Goal: Transaction & Acquisition: Purchase product/service

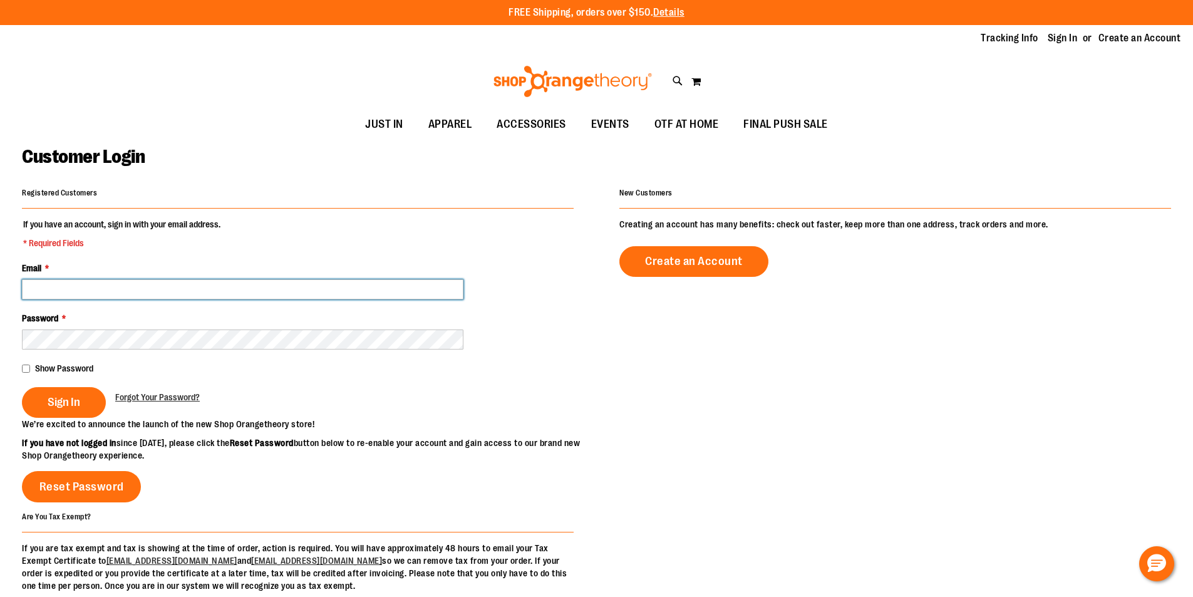
click at [308, 281] on input "Email *" at bounding box center [242, 289] width 441 height 20
click at [22, 387] on button "Sign In" at bounding box center [64, 402] width 84 height 31
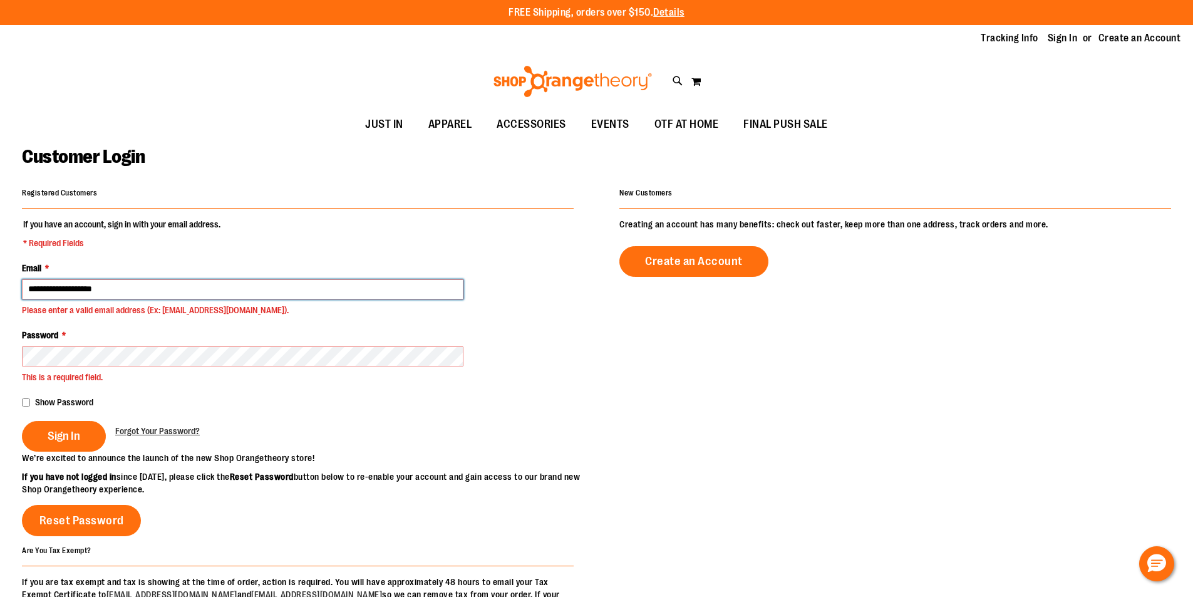
type input "**********"
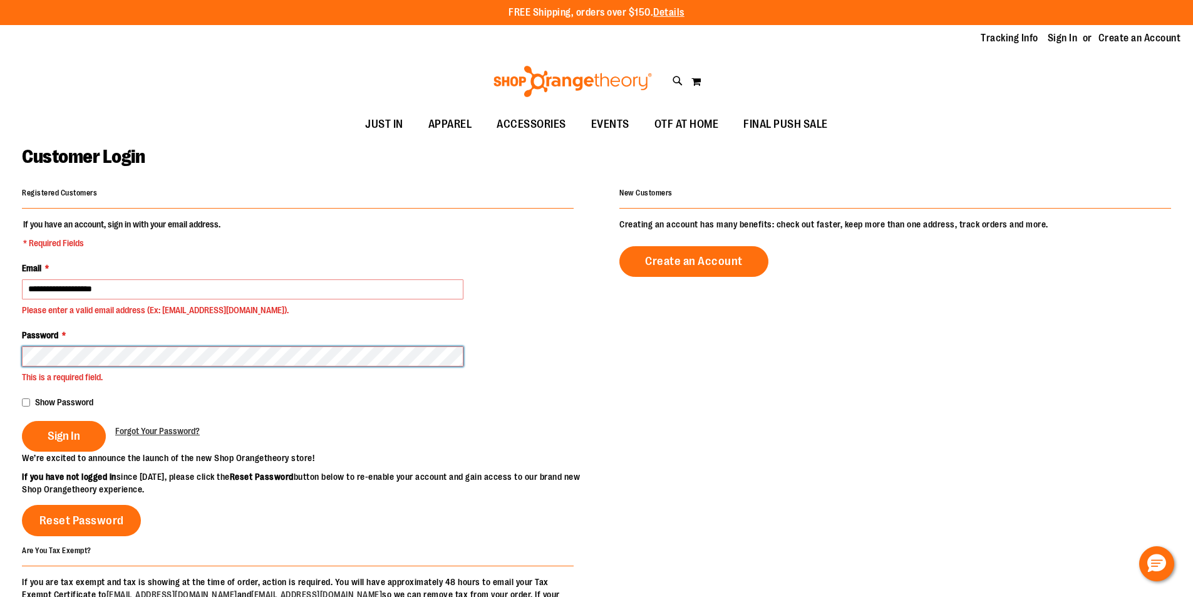
click at [22, 421] on button "Sign In" at bounding box center [64, 436] width 84 height 31
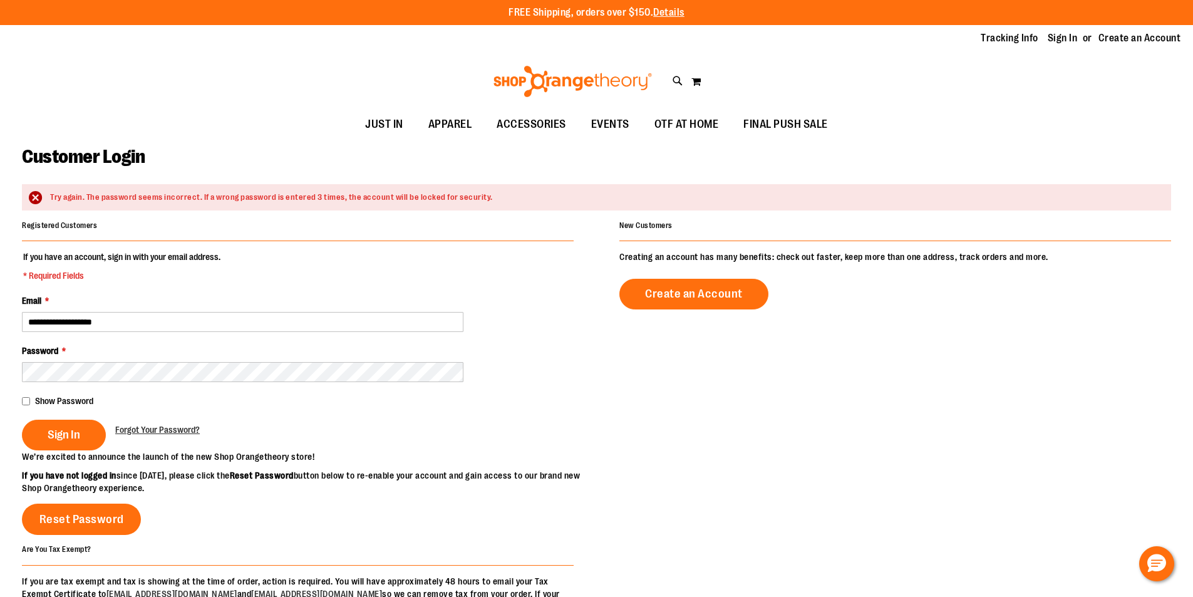
click at [208, 365] on div "Password *" at bounding box center [298, 363] width 552 height 38
click at [207, 383] on fieldset "**********" at bounding box center [298, 350] width 552 height 200
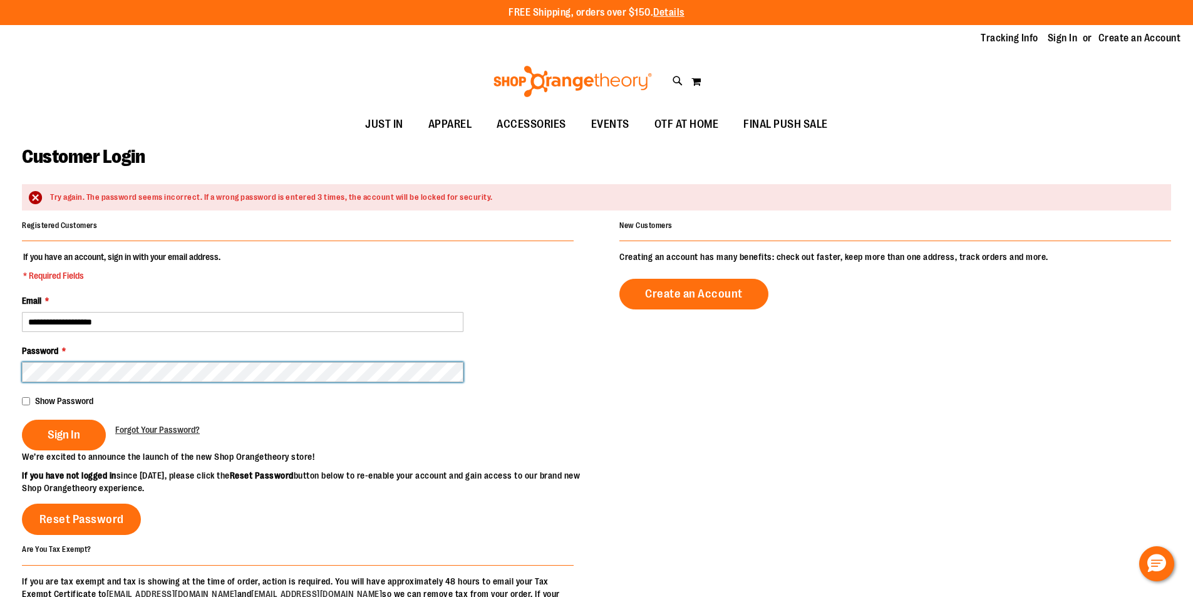
click at [22, 419] on button "Sign In" at bounding box center [64, 434] width 84 height 31
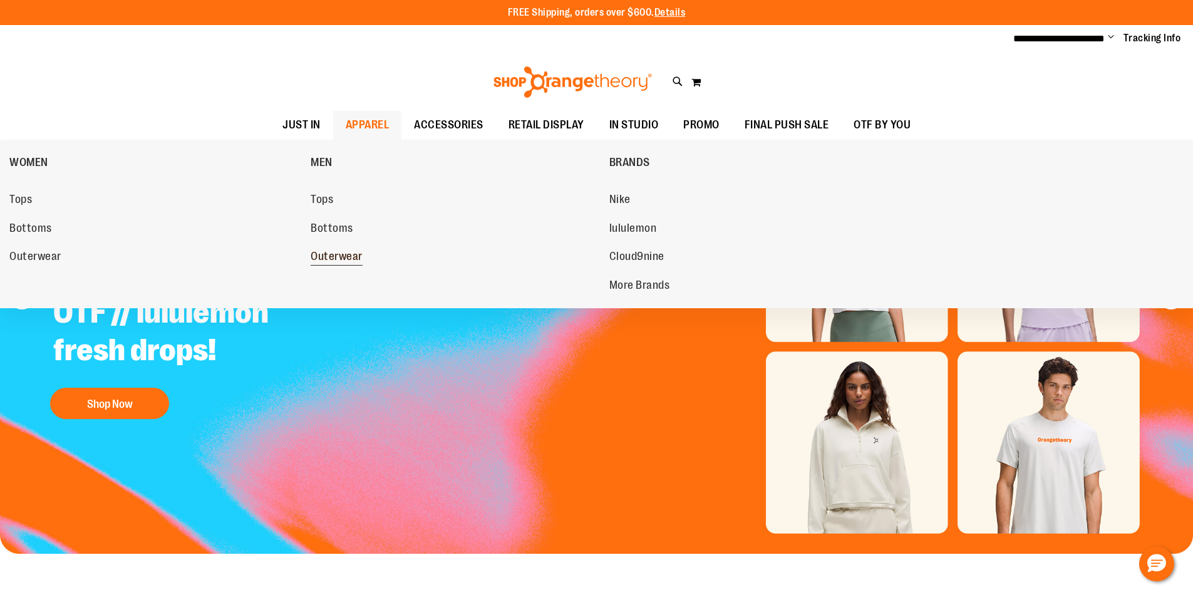
click at [349, 250] on span "Outerwear" at bounding box center [337, 258] width 52 height 16
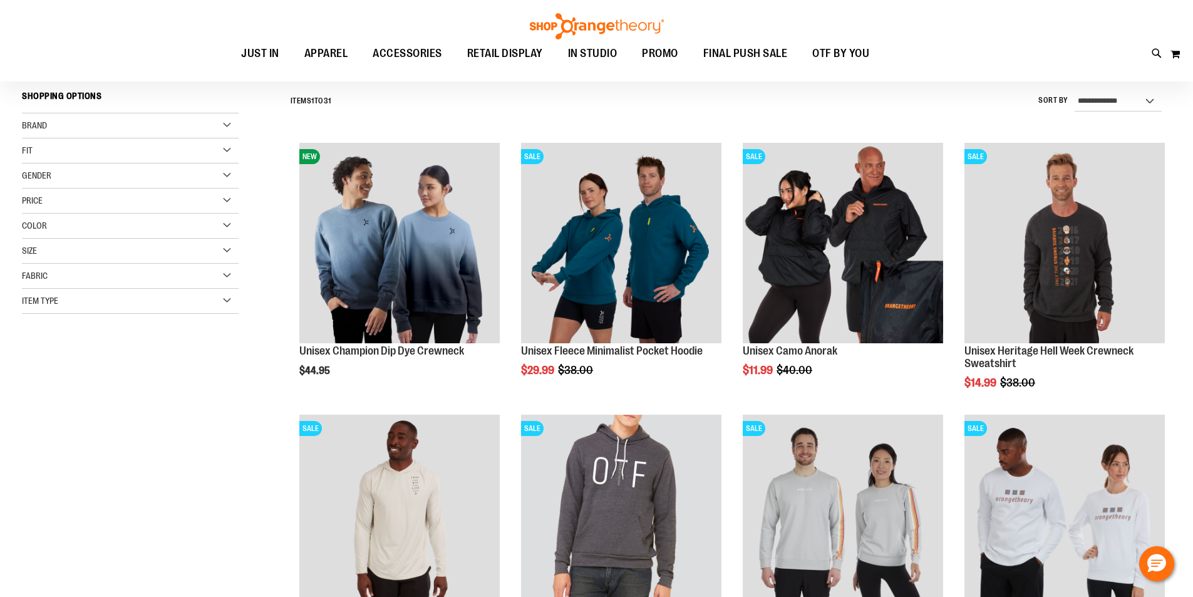
scroll to position [125, 0]
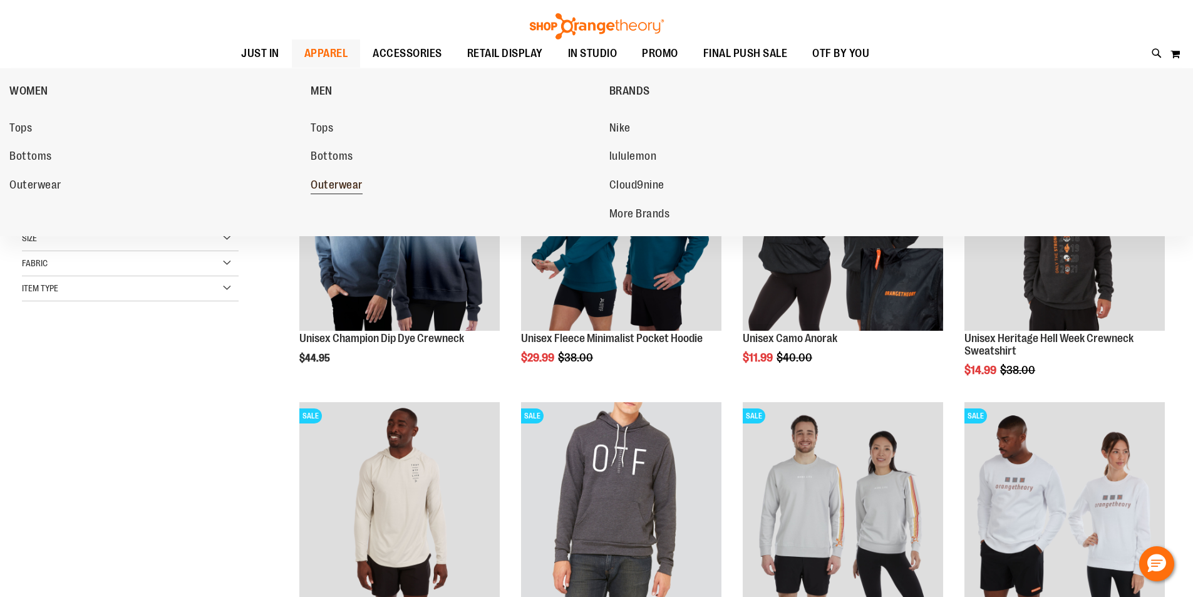
click at [336, 182] on span "Outerwear" at bounding box center [337, 186] width 52 height 16
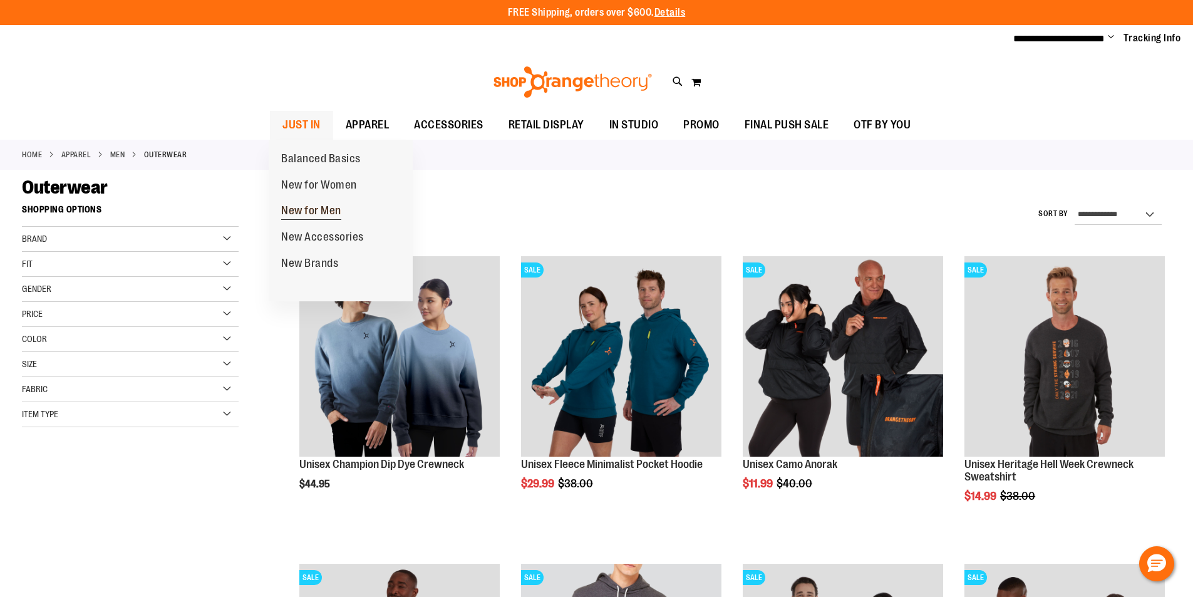
click at [312, 215] on span "New for Men" at bounding box center [311, 212] width 60 height 16
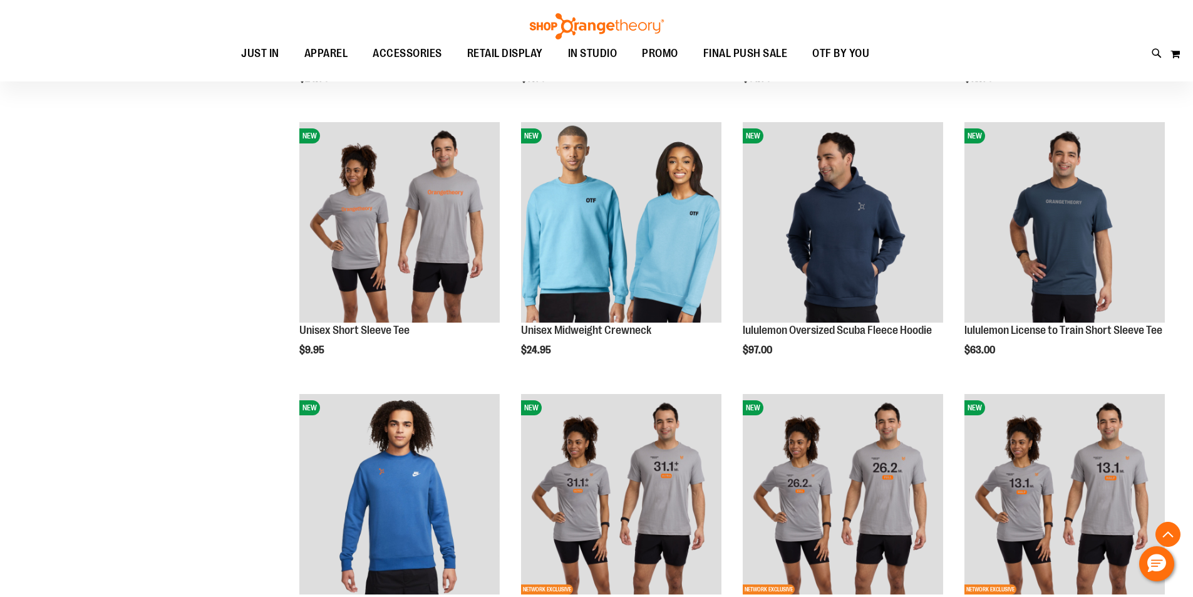
scroll to position [1045, 0]
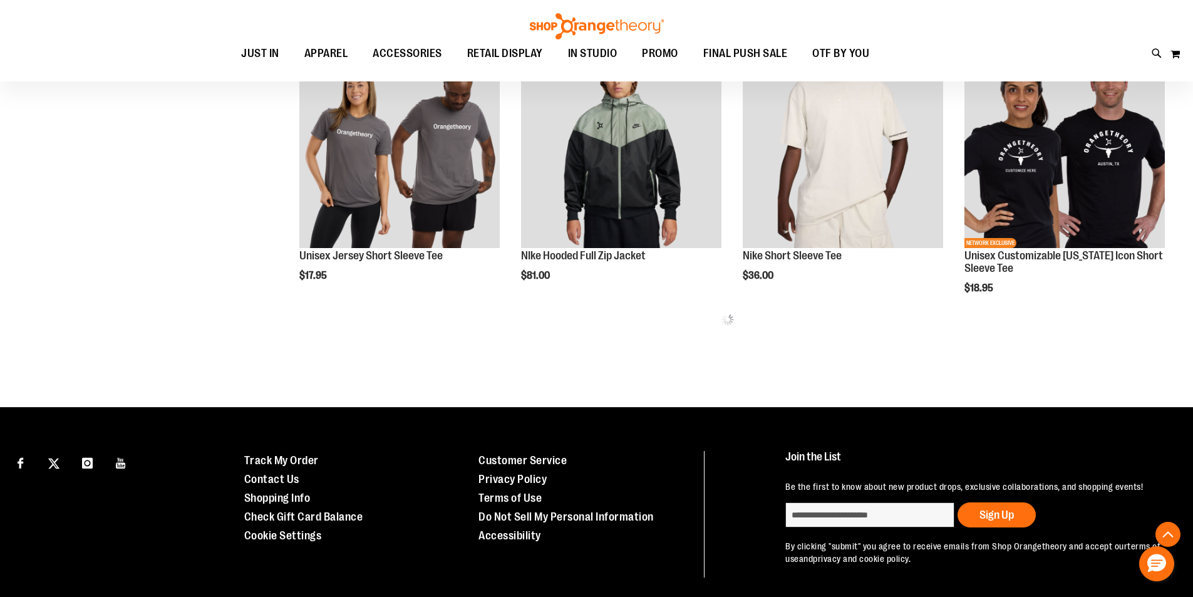
scroll to position [1608, 0]
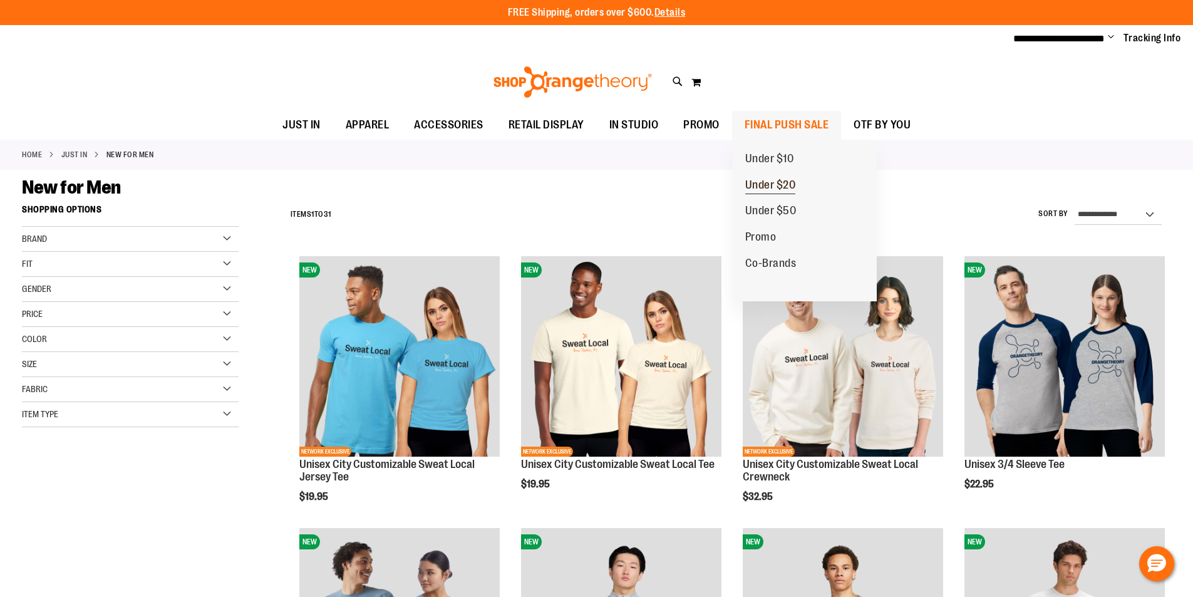
click at [774, 182] on span "Under $20" at bounding box center [770, 186] width 51 height 16
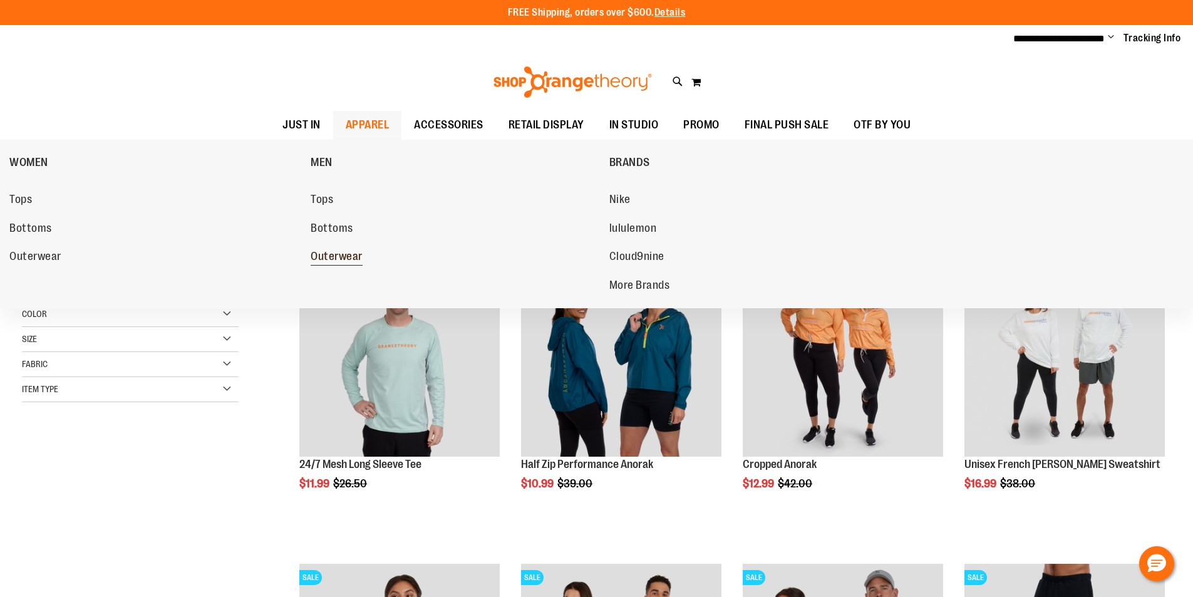
click at [332, 262] on span "Outerwear" at bounding box center [337, 258] width 52 height 16
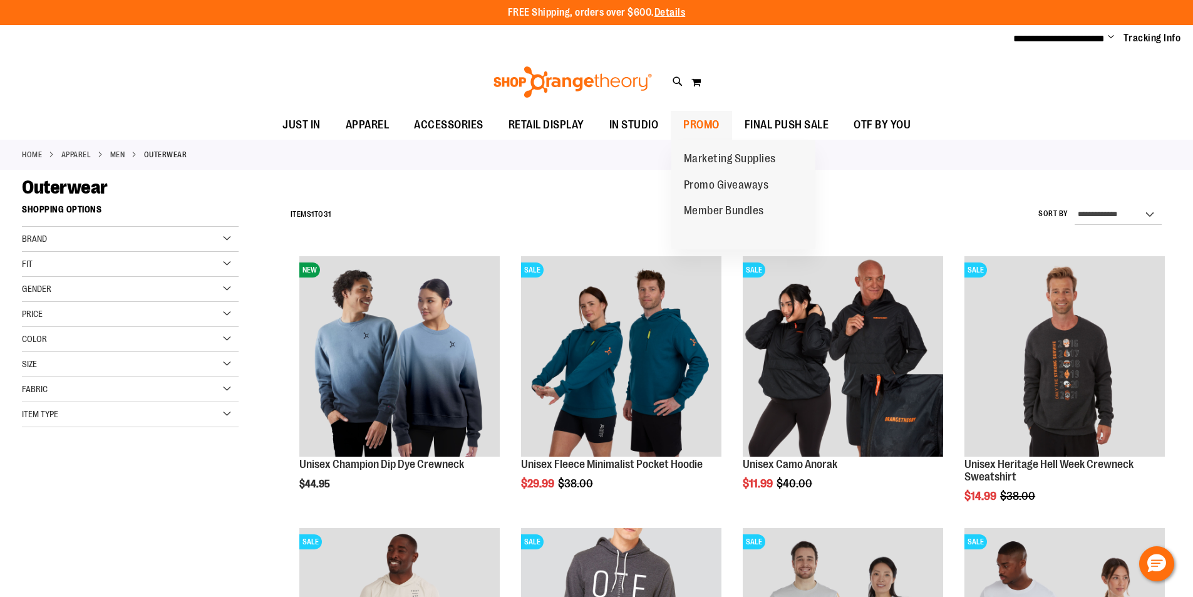
click at [712, 120] on span "PROMO" at bounding box center [701, 125] width 36 height 28
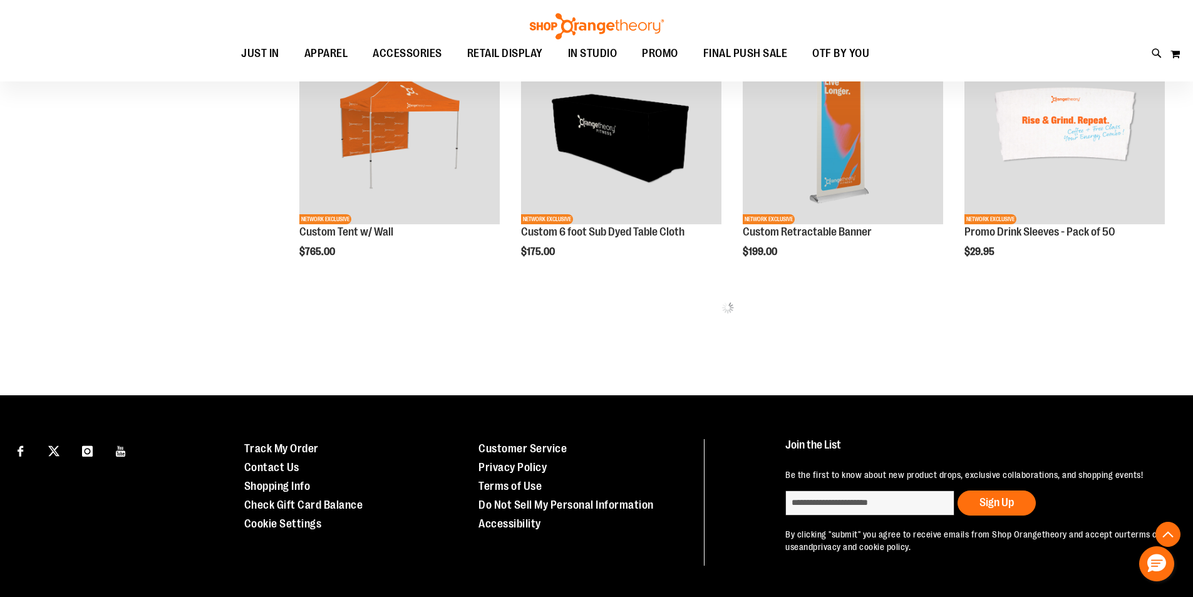
scroll to position [692, 0]
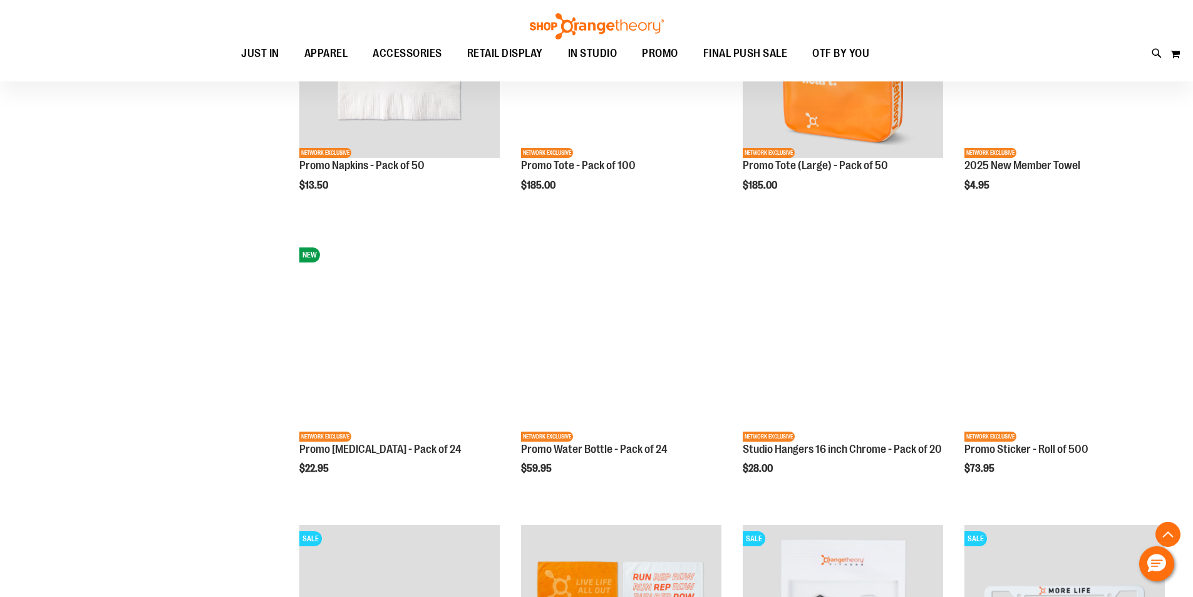
scroll to position [1005, 0]
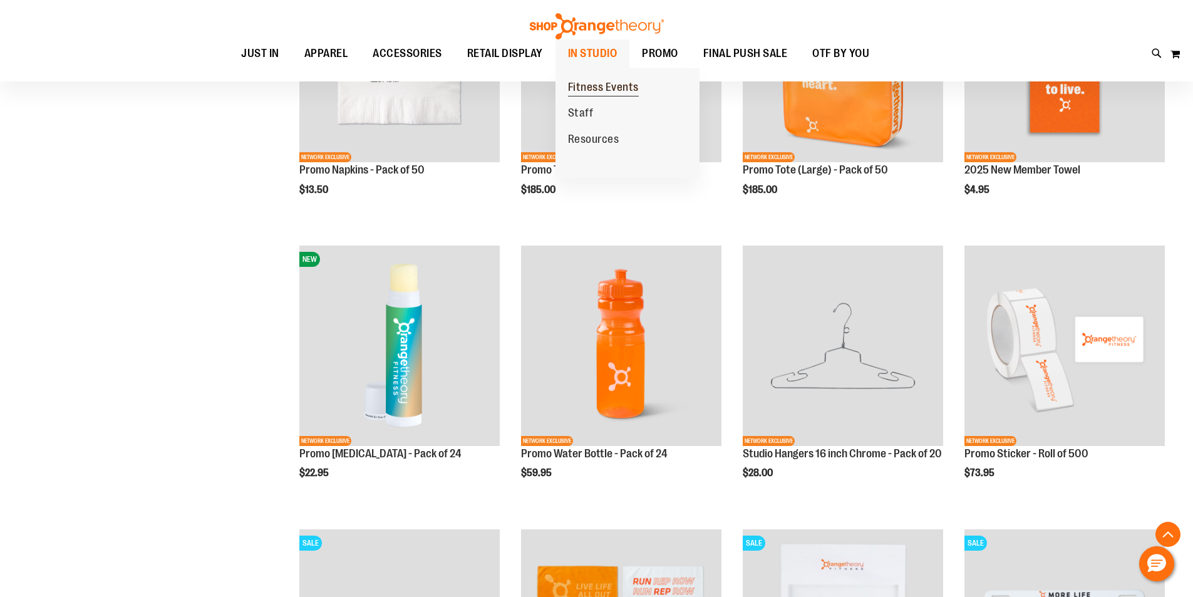
click at [609, 90] on span "Fitness Events" at bounding box center [603, 89] width 71 height 16
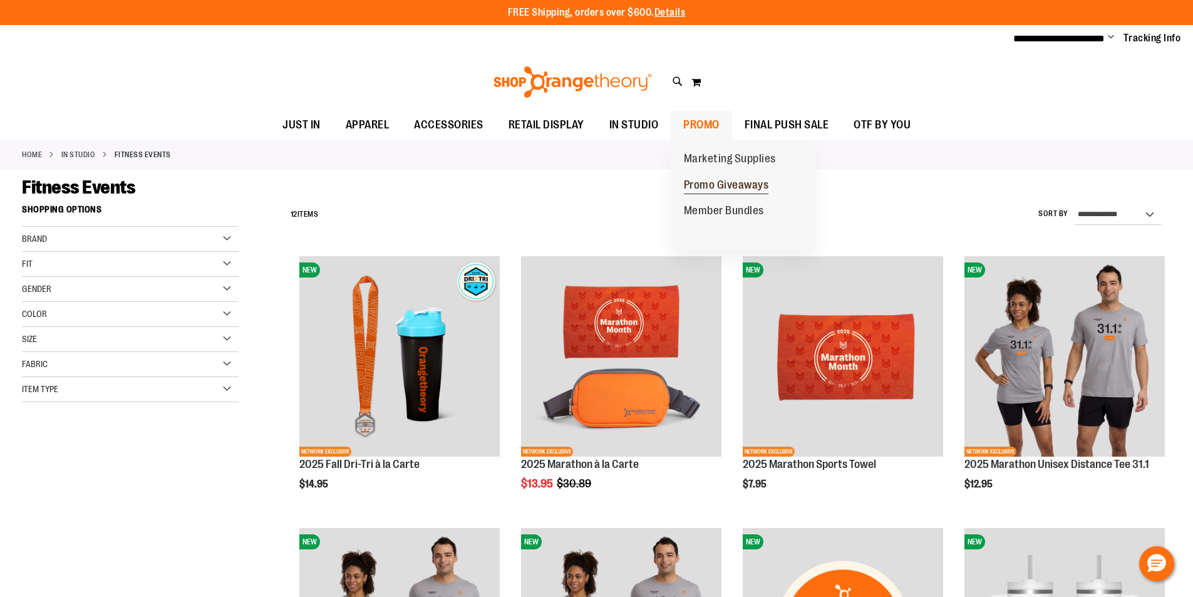
click at [728, 192] on span "Promo Giveaways" at bounding box center [726, 186] width 85 height 16
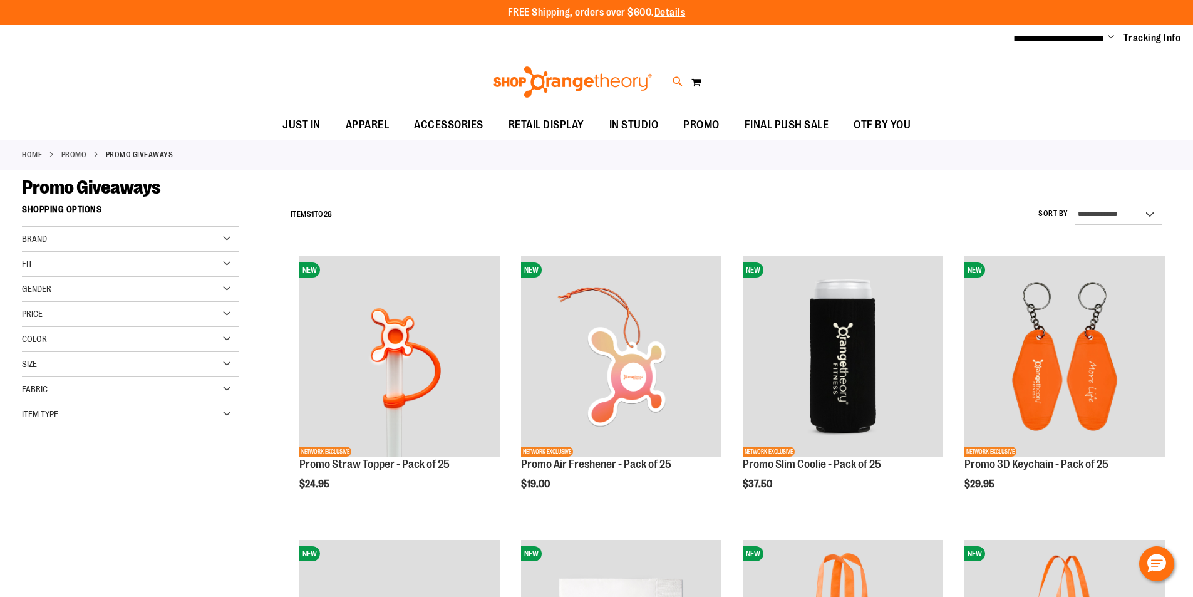
click at [677, 81] on icon at bounding box center [677, 82] width 11 height 14
click at [301, 75] on input "Search" at bounding box center [601, 70] width 954 height 41
type input "*********"
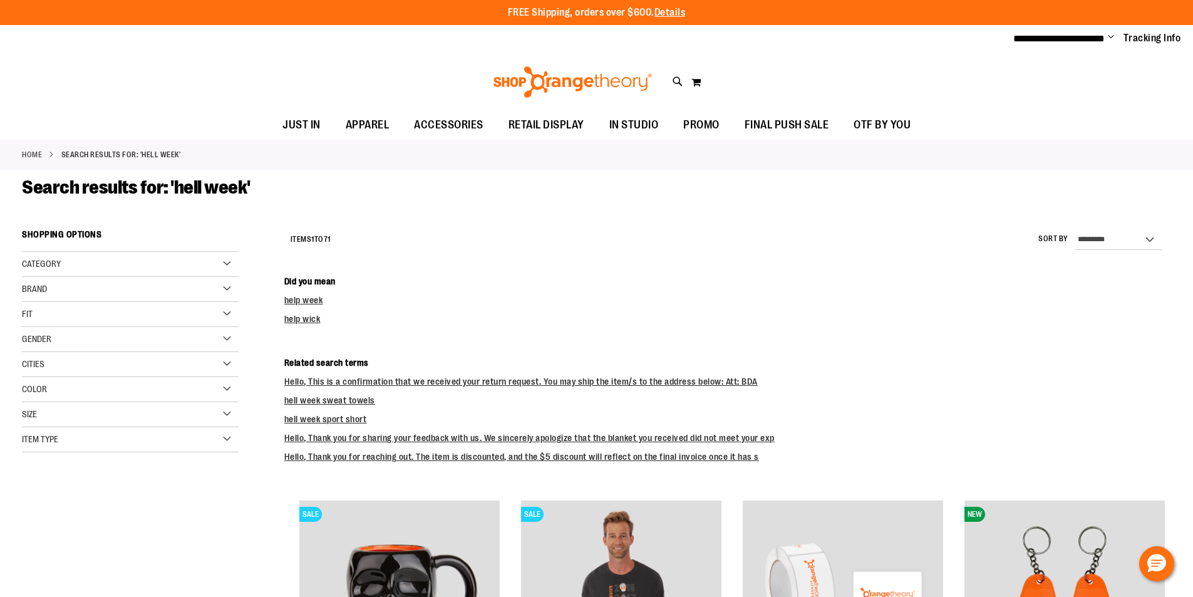
click at [615, 87] on img at bounding box center [572, 81] width 162 height 31
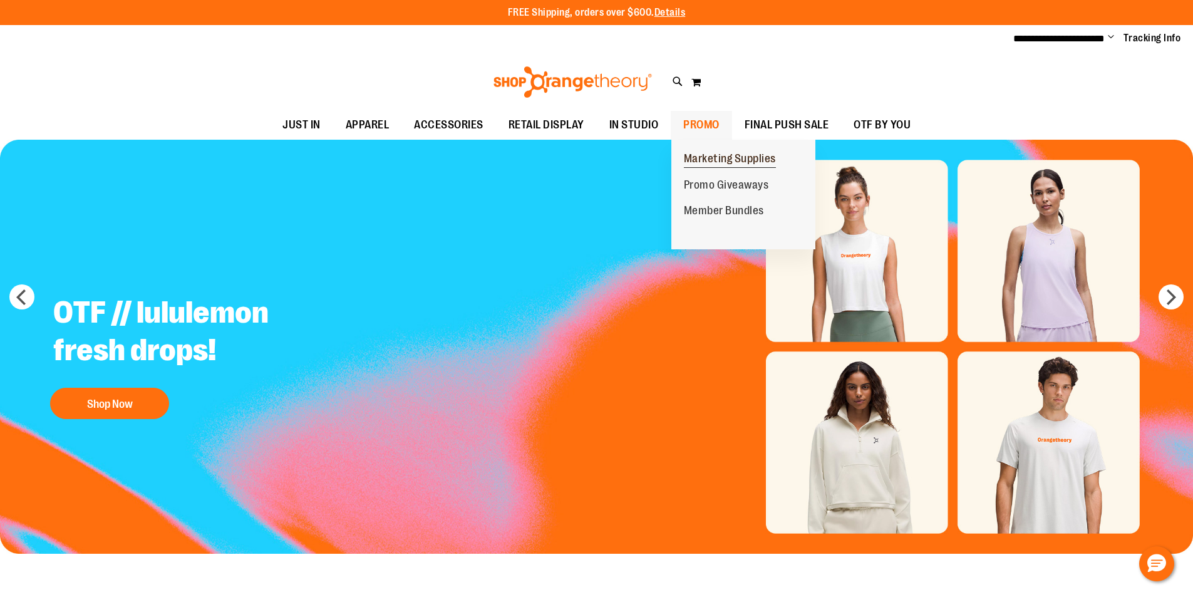
click at [704, 157] on span "Marketing Supplies" at bounding box center [730, 160] width 92 height 16
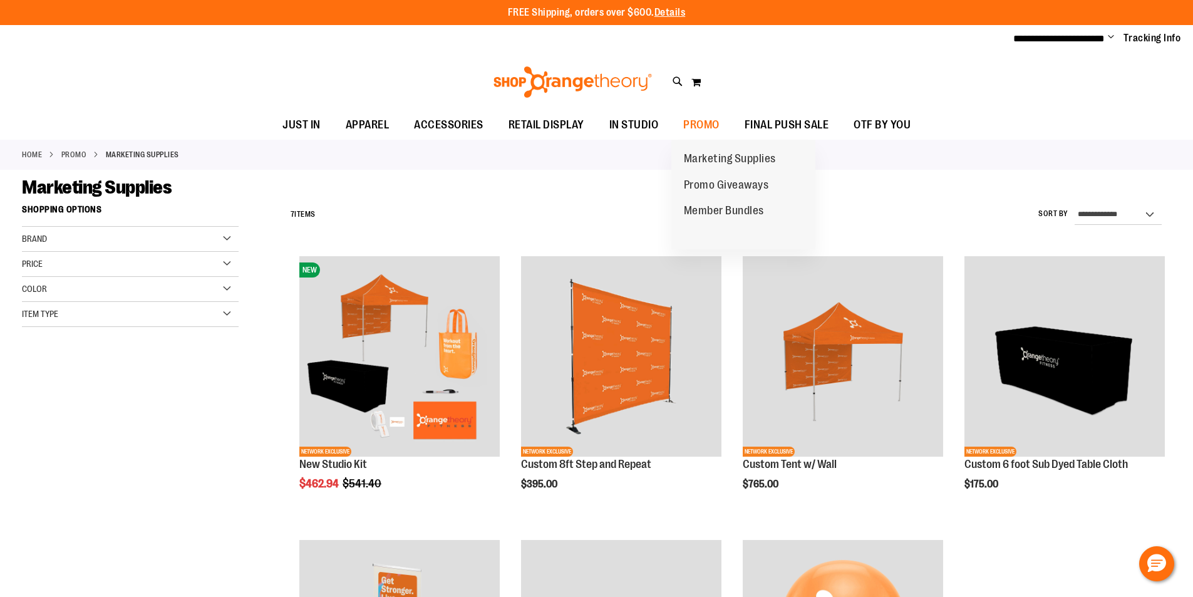
click at [706, 181] on span "Promo Giveaways" at bounding box center [726, 186] width 85 height 16
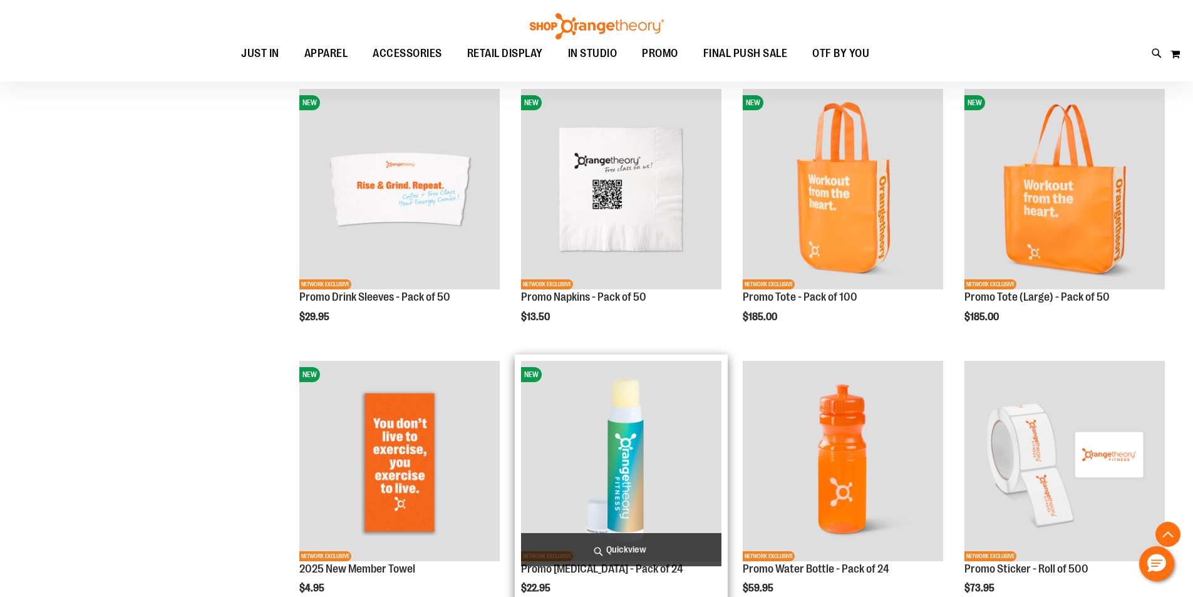
scroll to position [794, 0]
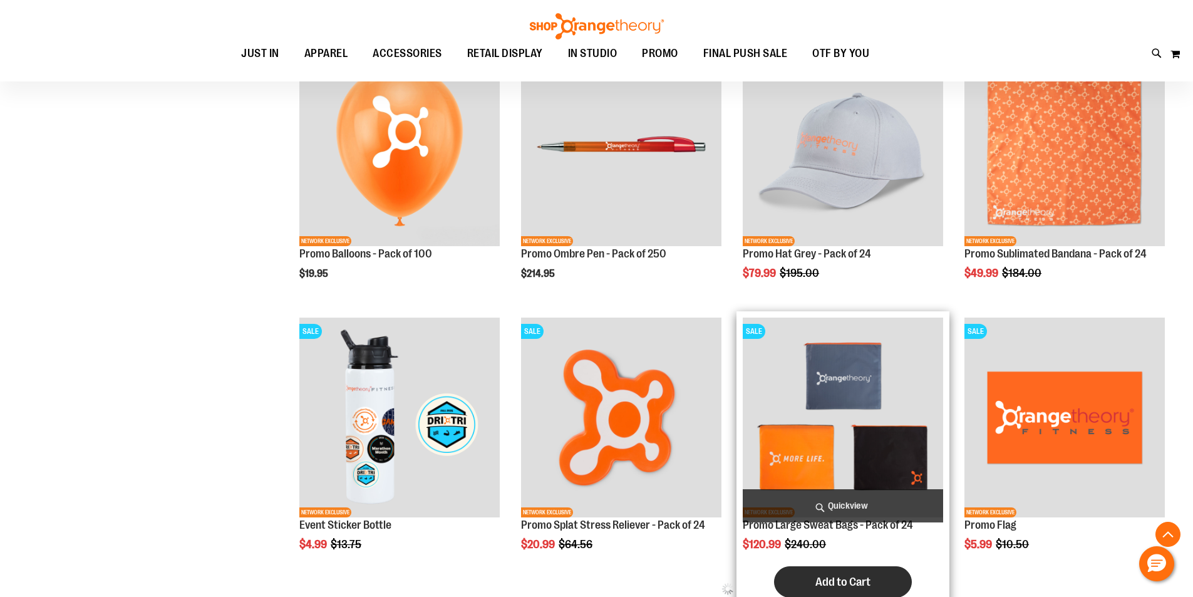
scroll to position [1609, 0]
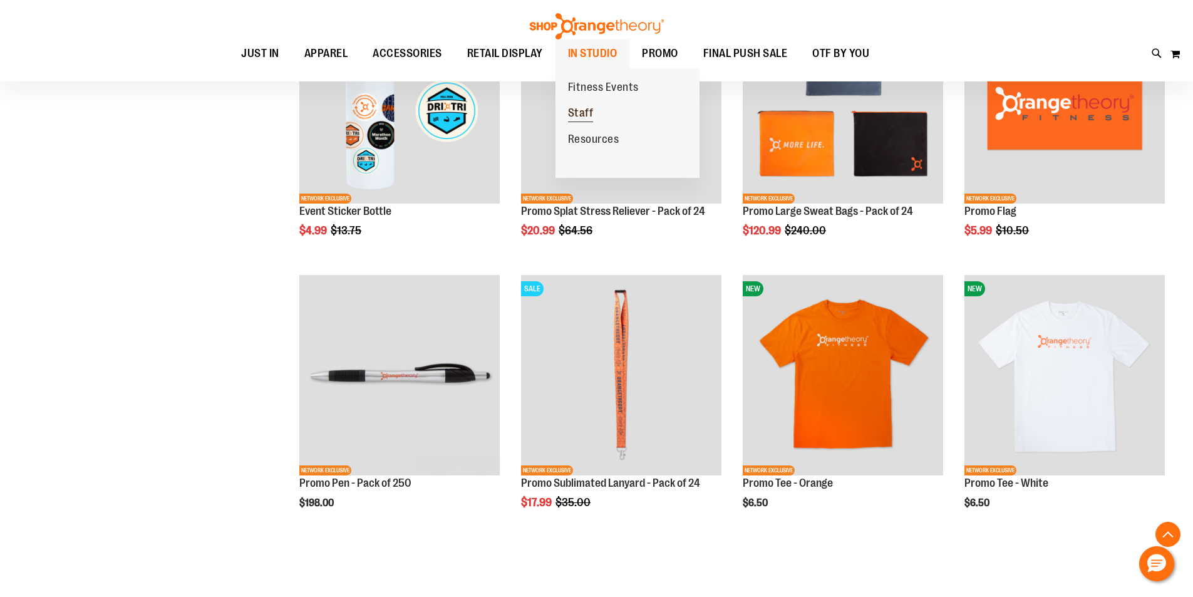
click at [584, 112] on span "Staff" at bounding box center [581, 114] width 26 height 16
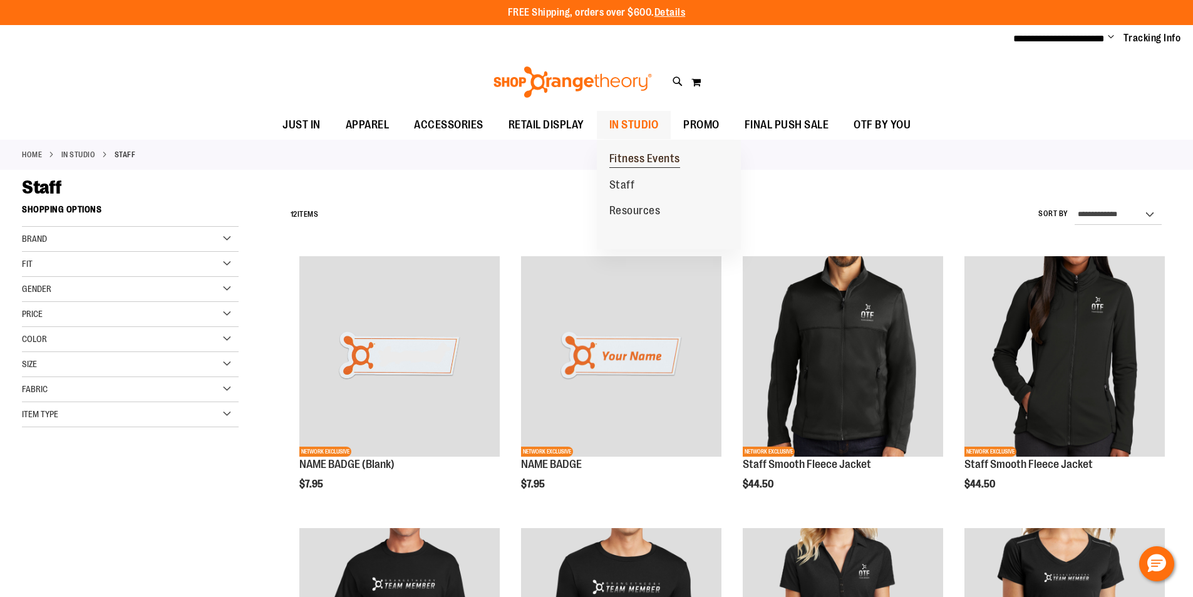
click at [635, 152] on span "Fitness Events" at bounding box center [644, 160] width 71 height 16
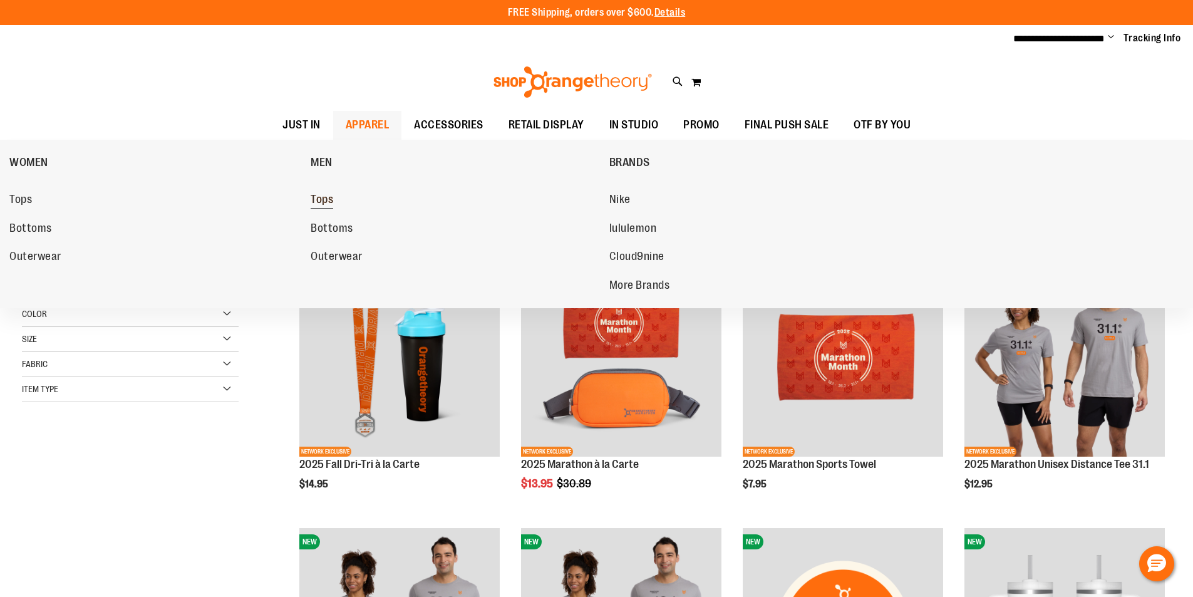
click at [319, 197] on span "Tops" at bounding box center [322, 201] width 23 height 16
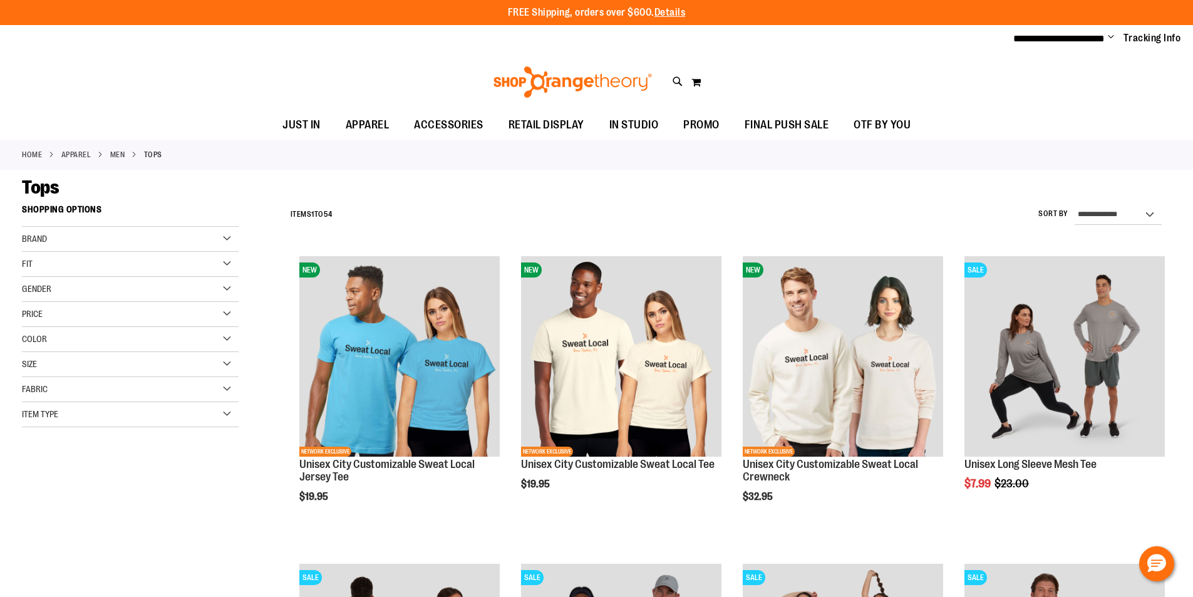
click at [130, 262] on div "Fit" at bounding box center [130, 264] width 217 height 25
click at [95, 268] on div "Fit" at bounding box center [130, 264] width 217 height 25
click at [91, 362] on div "Size" at bounding box center [130, 364] width 217 height 25
click at [135, 396] on div "XL" at bounding box center [130, 395] width 19 height 19
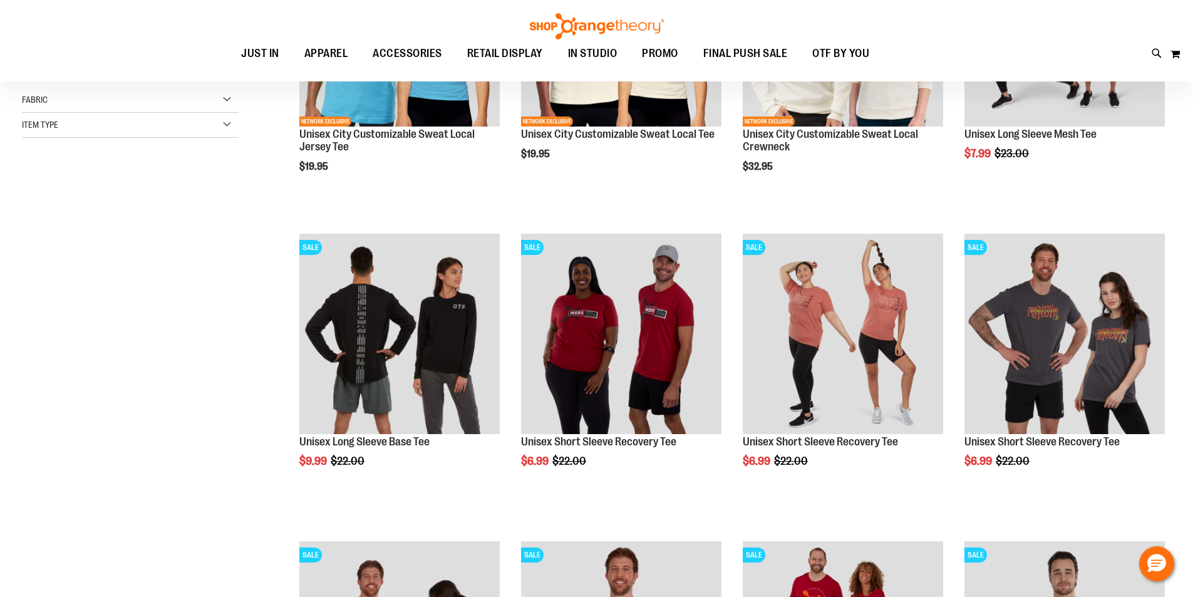
scroll to position [198, 0]
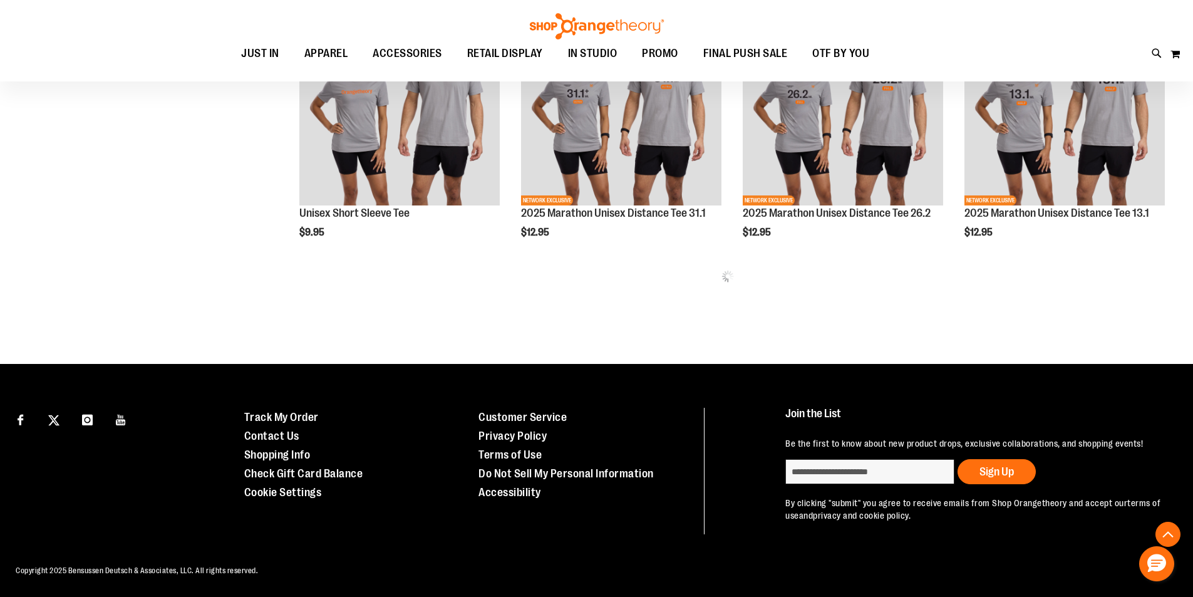
scroll to position [656, 0]
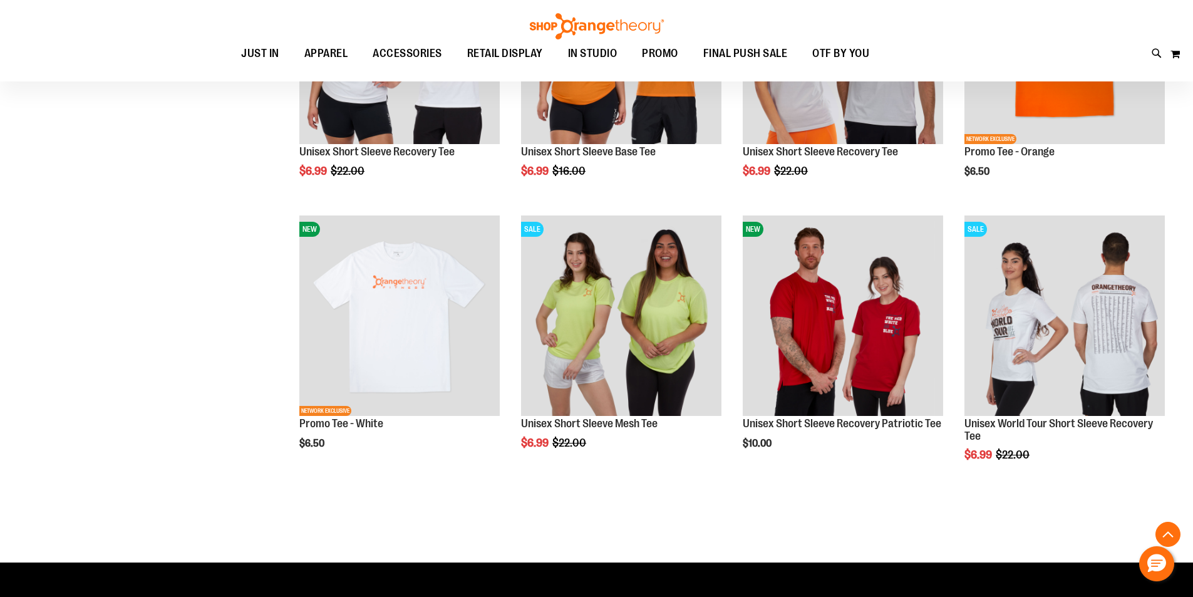
scroll to position [2001, 0]
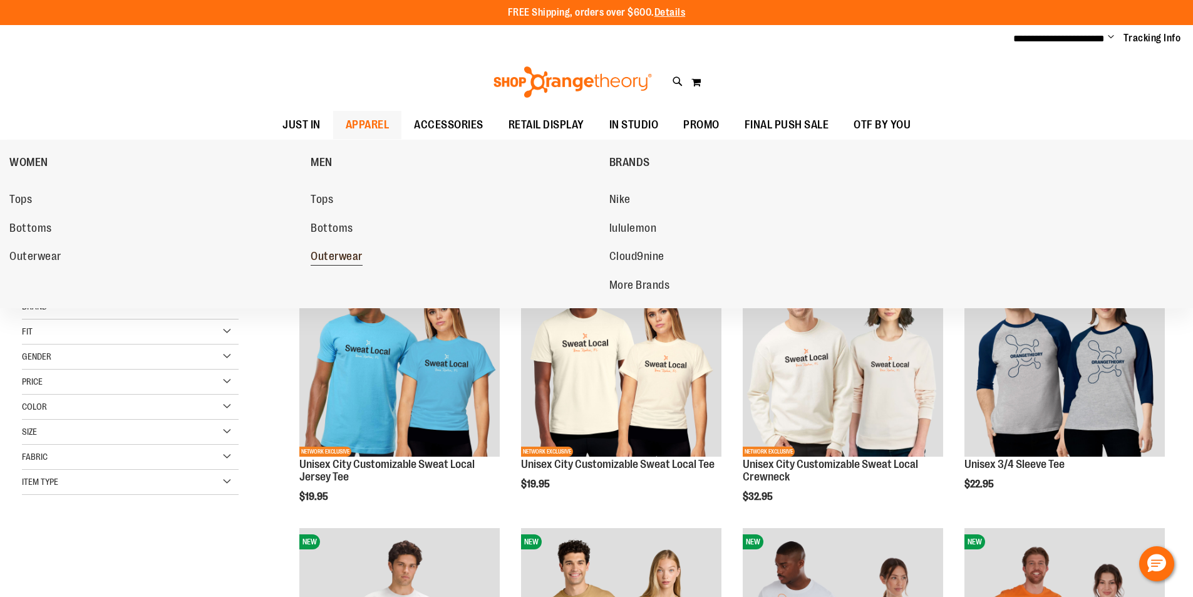
click at [331, 258] on span "Outerwear" at bounding box center [337, 258] width 52 height 16
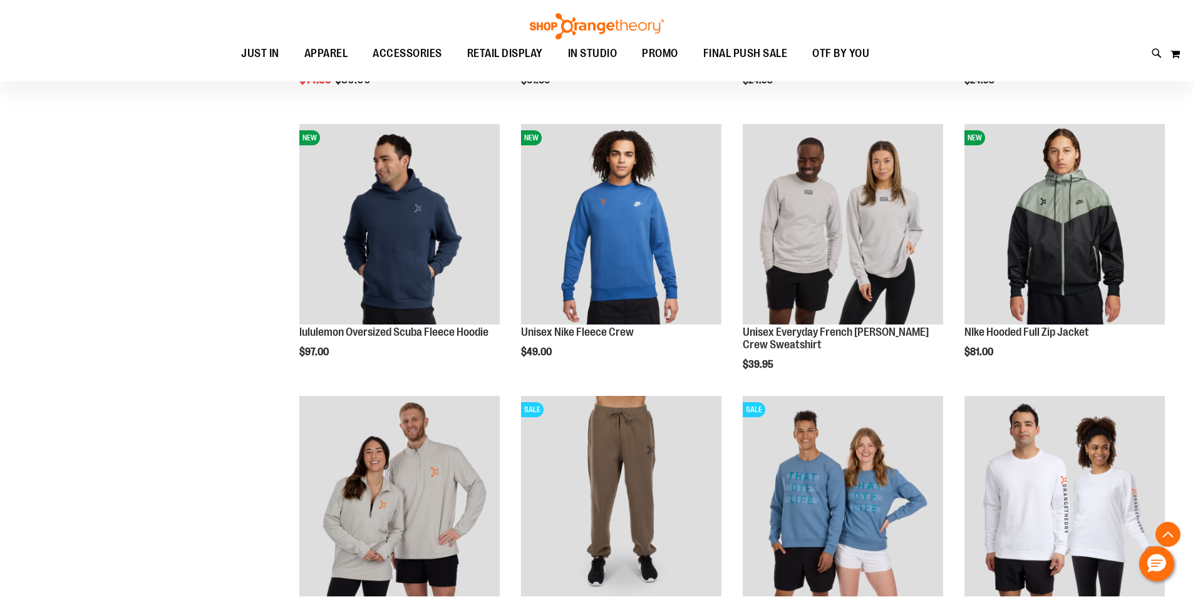
scroll to position [1189, 0]
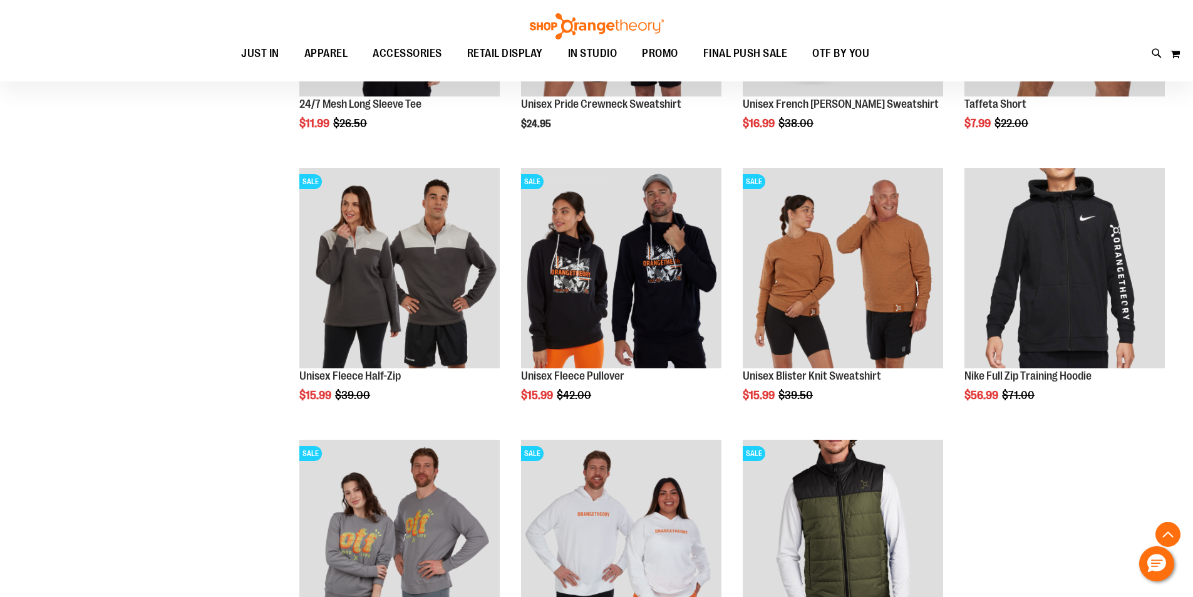
scroll to position [1734, 0]
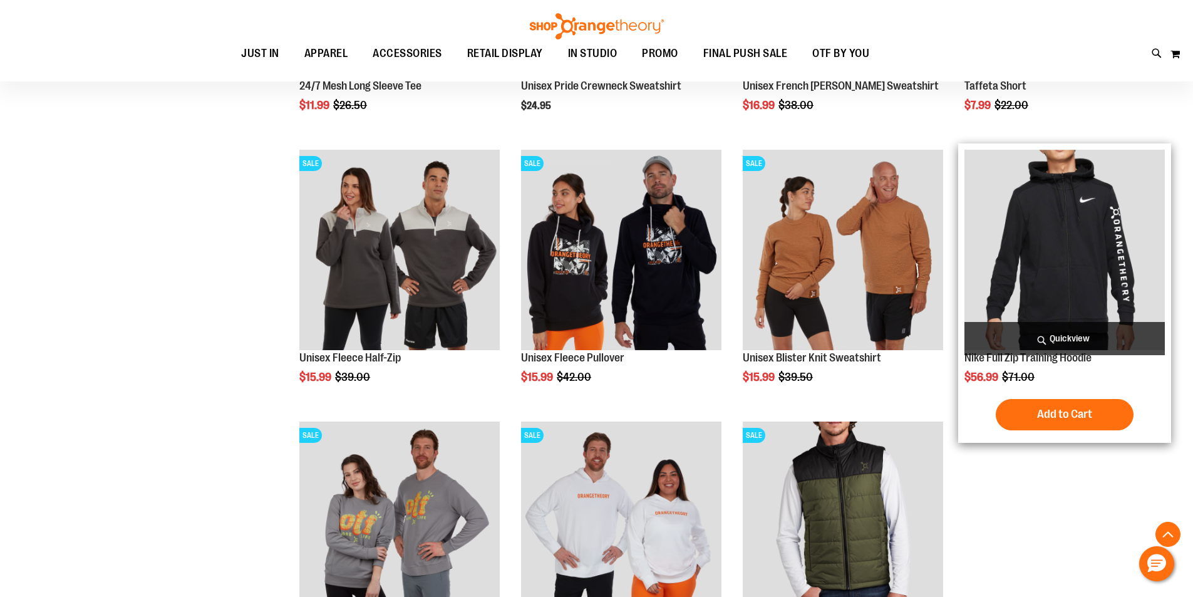
click at [1067, 234] on img "product" at bounding box center [1064, 250] width 200 height 200
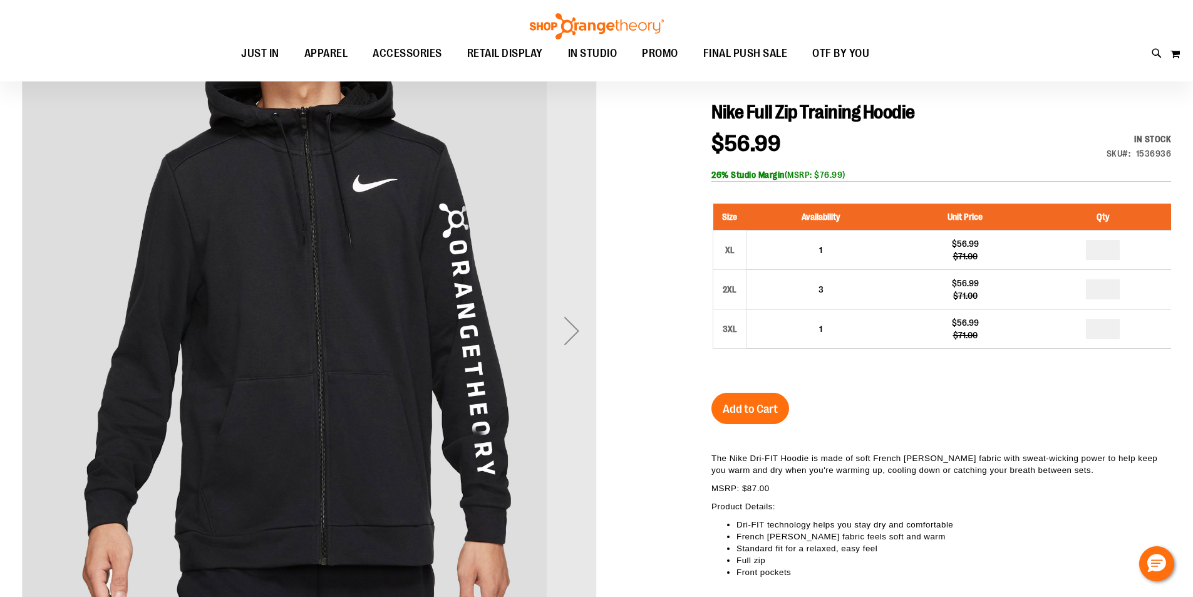
scroll to position [62, 0]
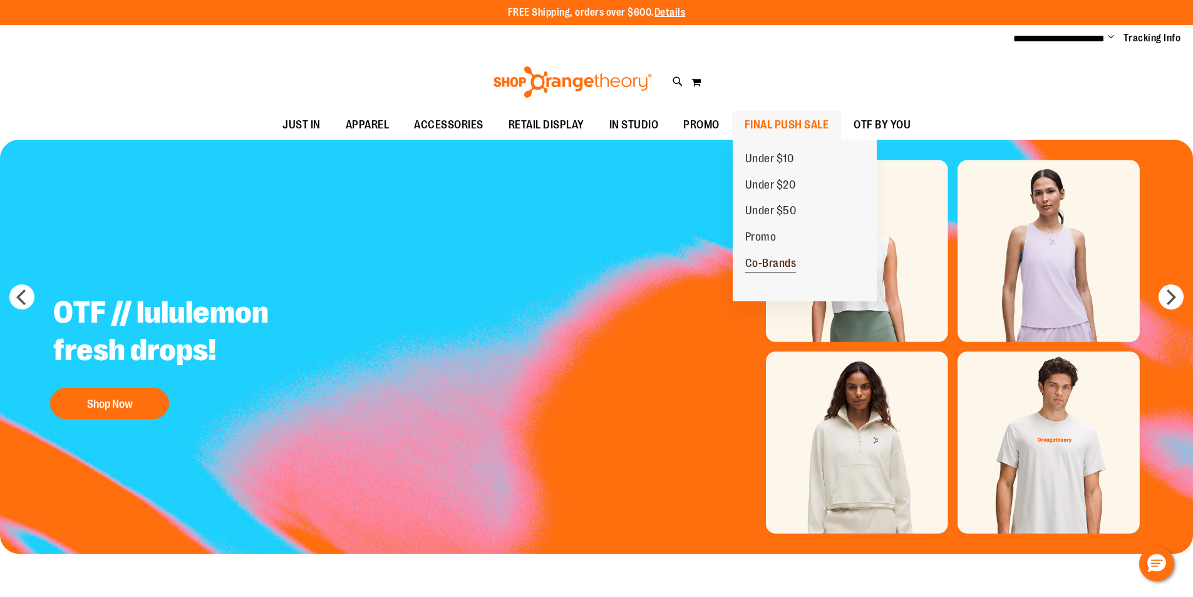
click at [782, 274] on link "Co-Brands" at bounding box center [771, 263] width 76 height 26
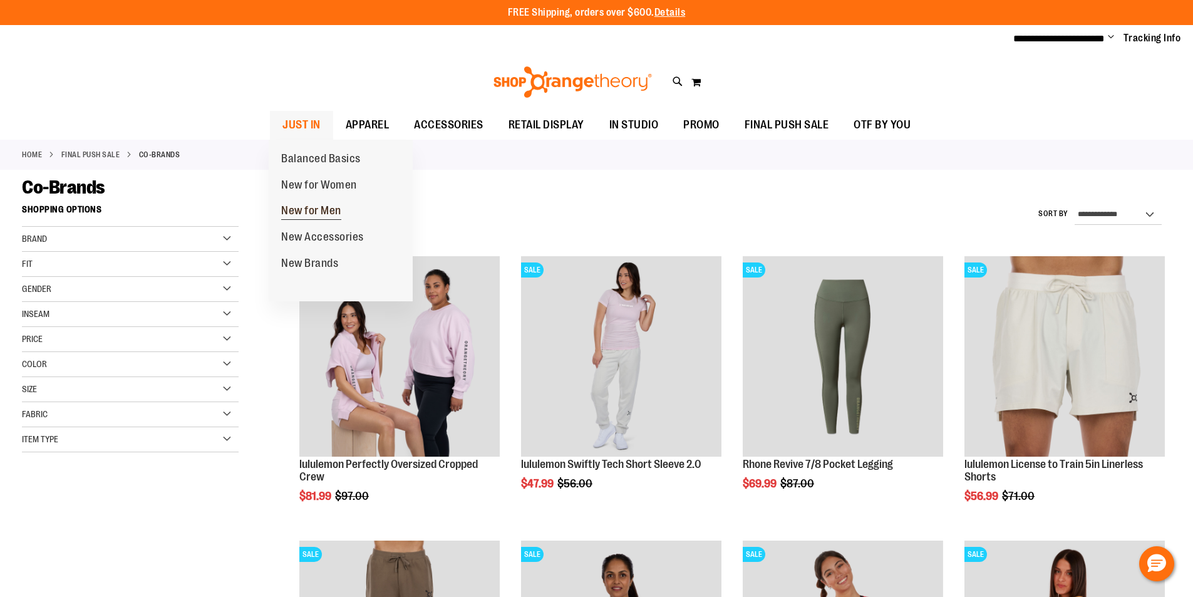
click at [324, 214] on span "New for Men" at bounding box center [311, 212] width 60 height 16
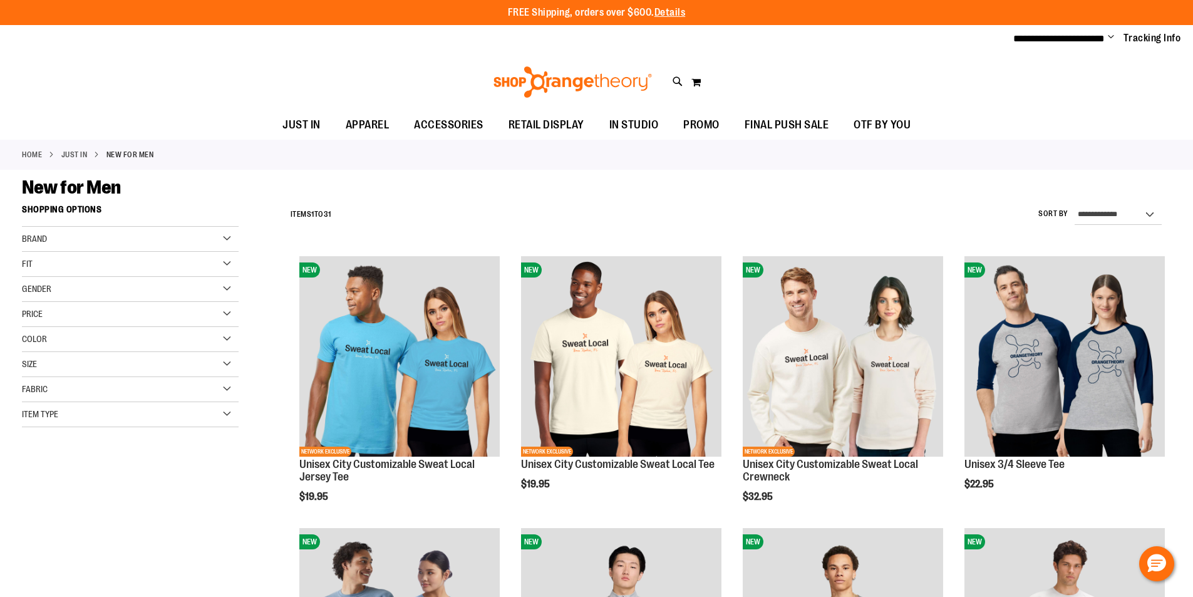
click at [116, 421] on div "Item Type" at bounding box center [130, 414] width 217 height 25
click at [44, 460] on link "Hoodies 1 item" at bounding box center [123, 459] width 208 height 13
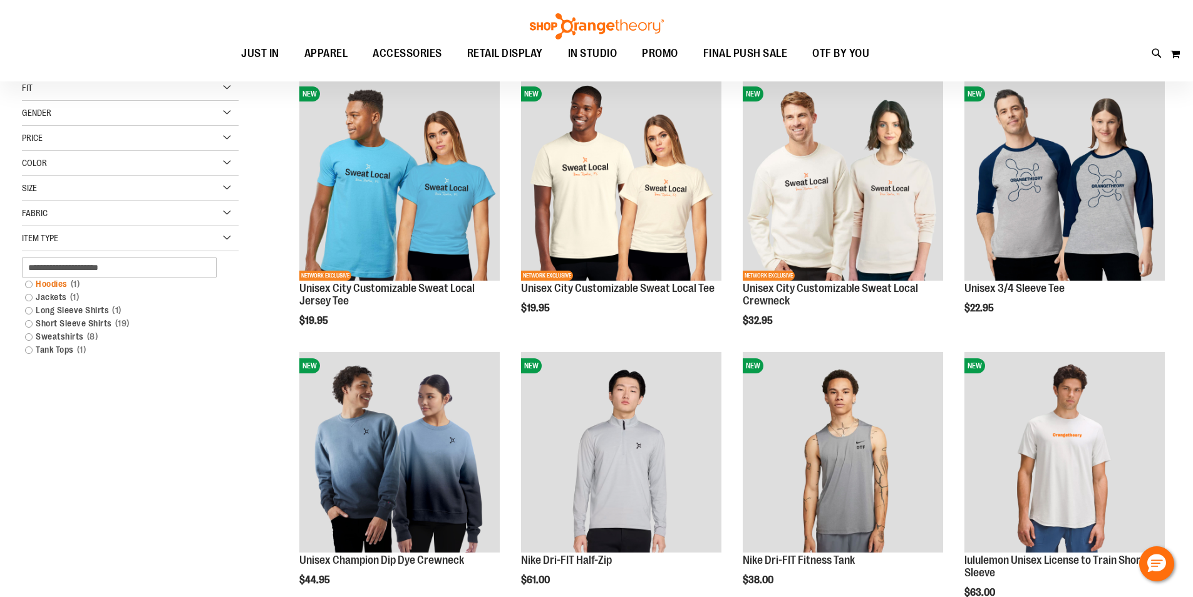
scroll to position [198, 0]
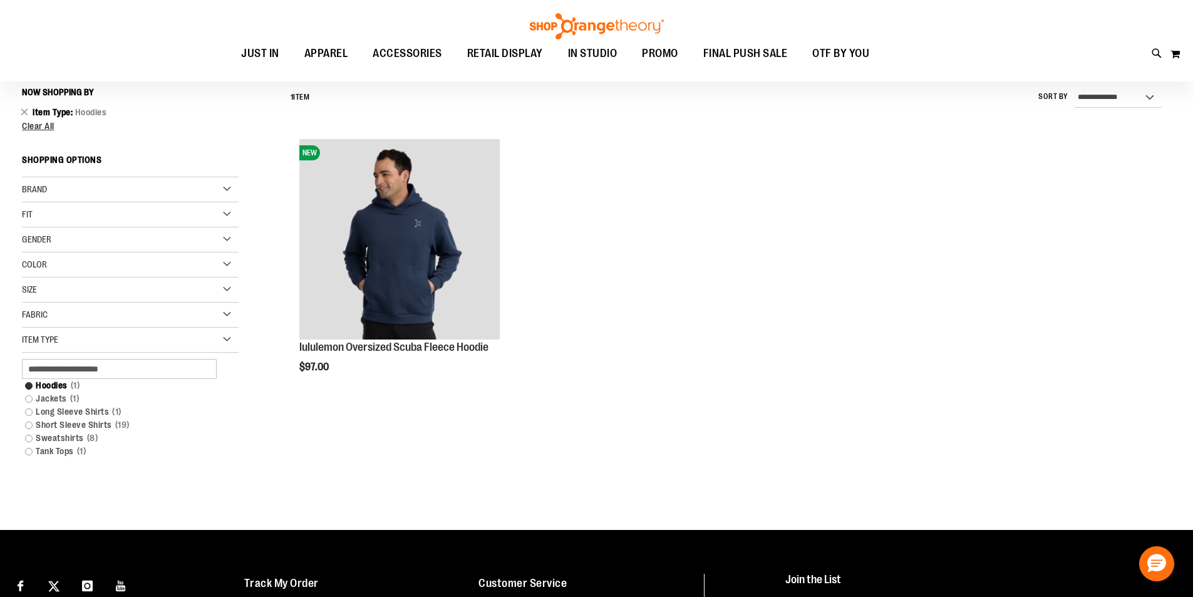
scroll to position [10, 0]
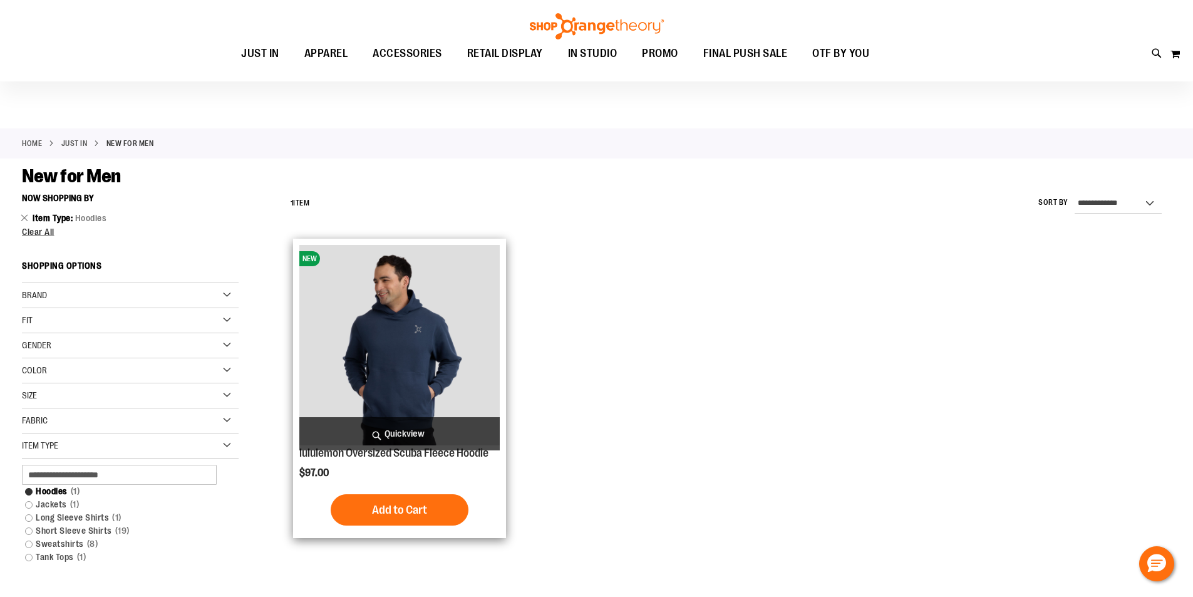
click at [403, 357] on img "product" at bounding box center [399, 345] width 200 height 200
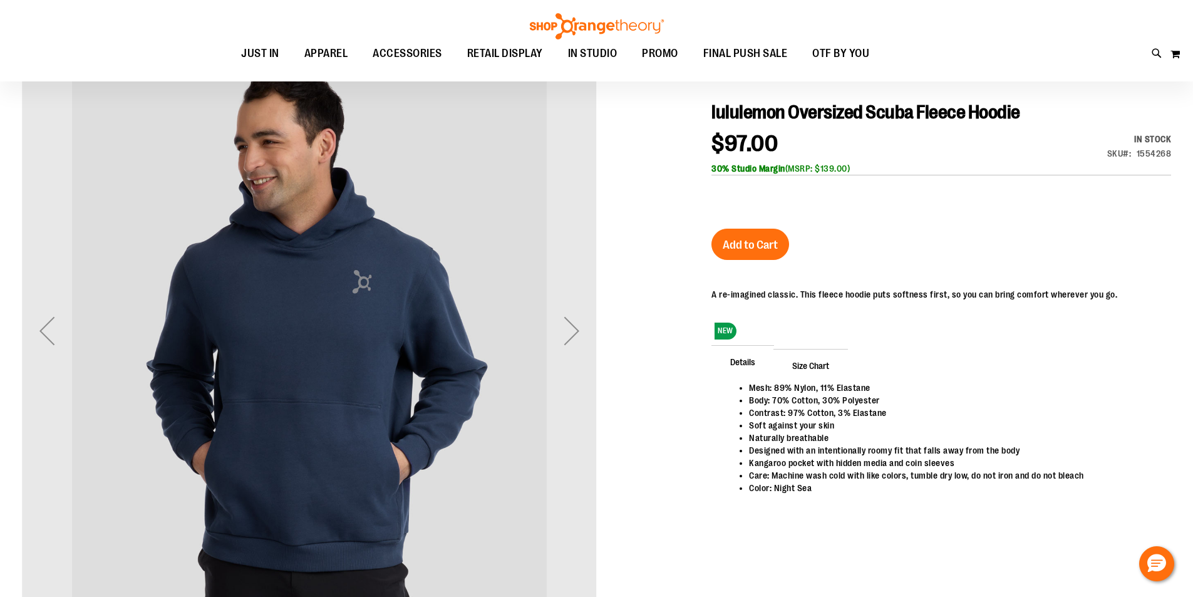
scroll to position [49, 0]
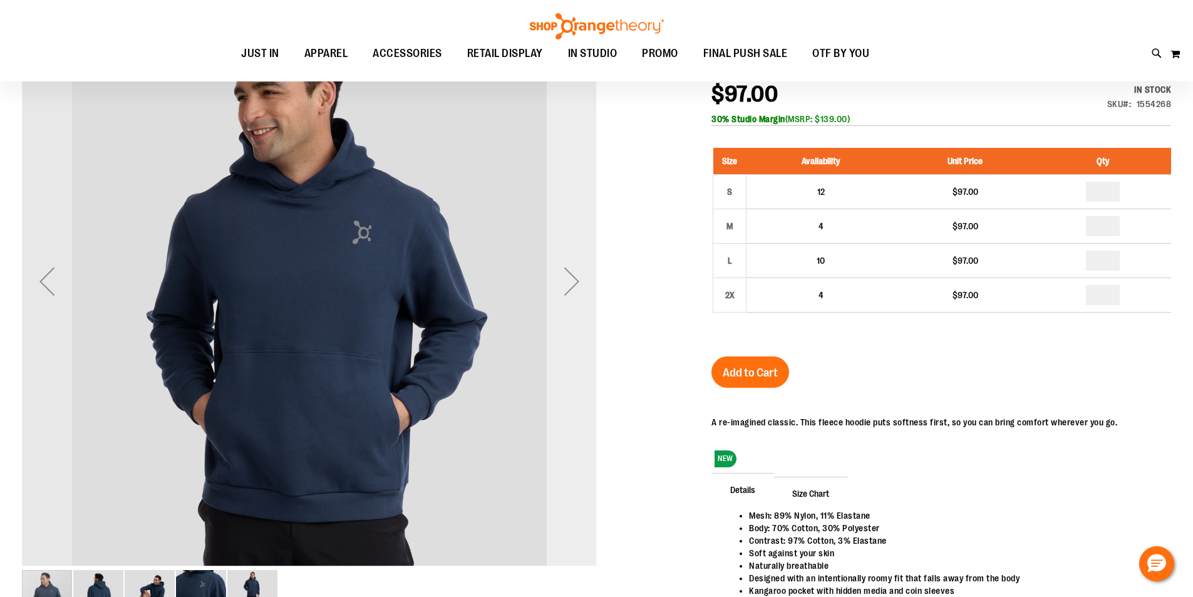
click at [573, 291] on div "Next" at bounding box center [572, 281] width 50 height 50
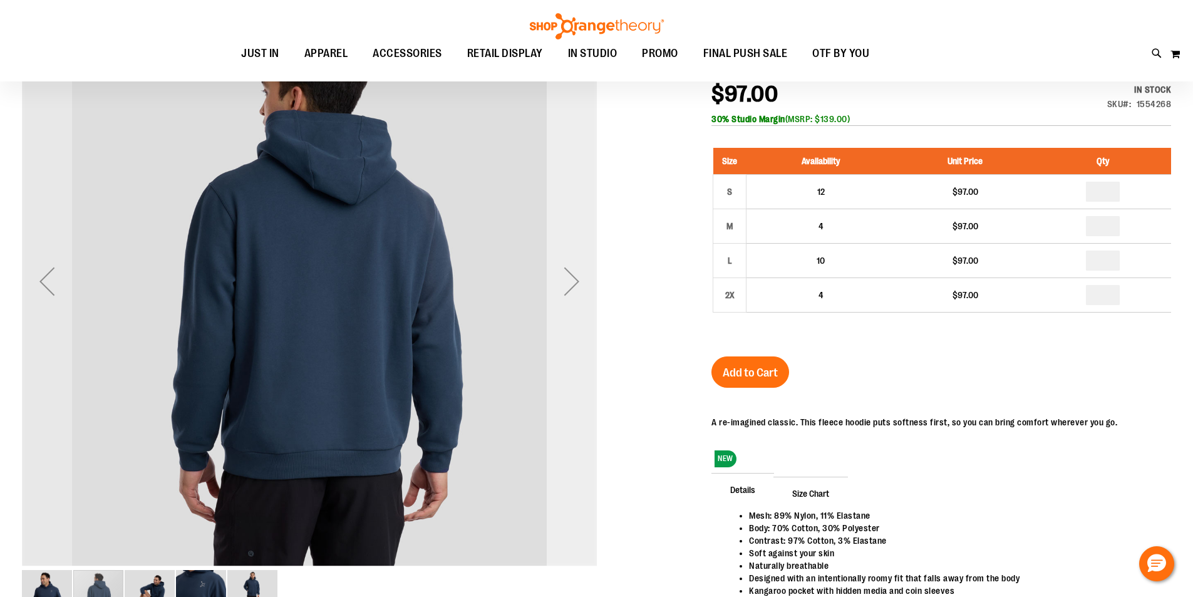
scroll to position [49, 0]
click at [573, 291] on div "Next" at bounding box center [572, 282] width 50 height 50
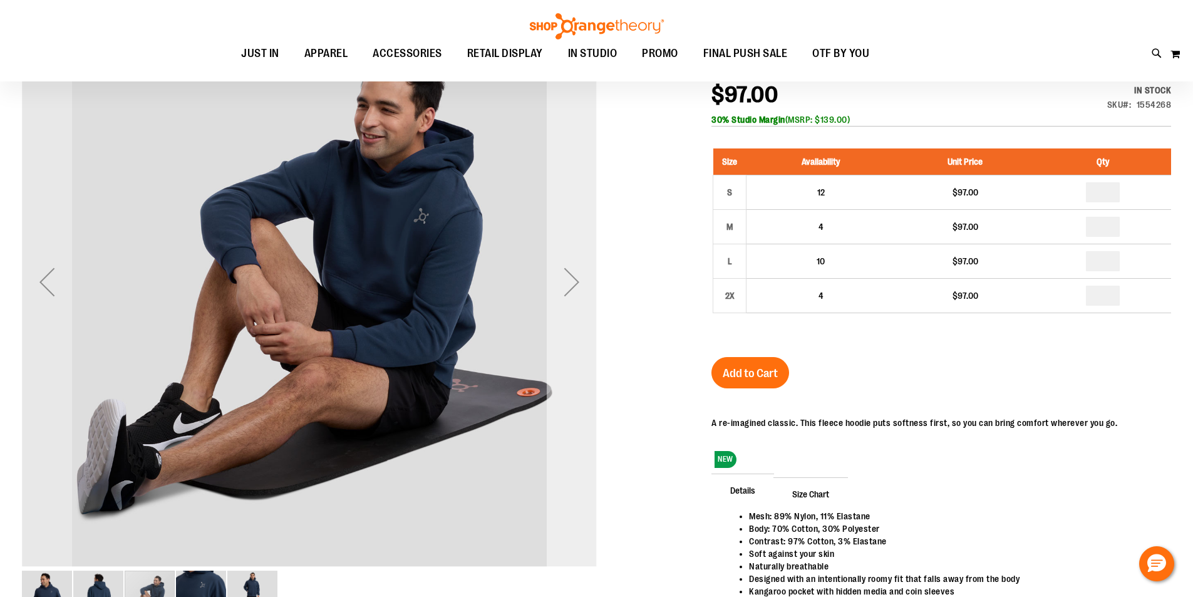
click at [573, 291] on div "Next" at bounding box center [572, 282] width 50 height 50
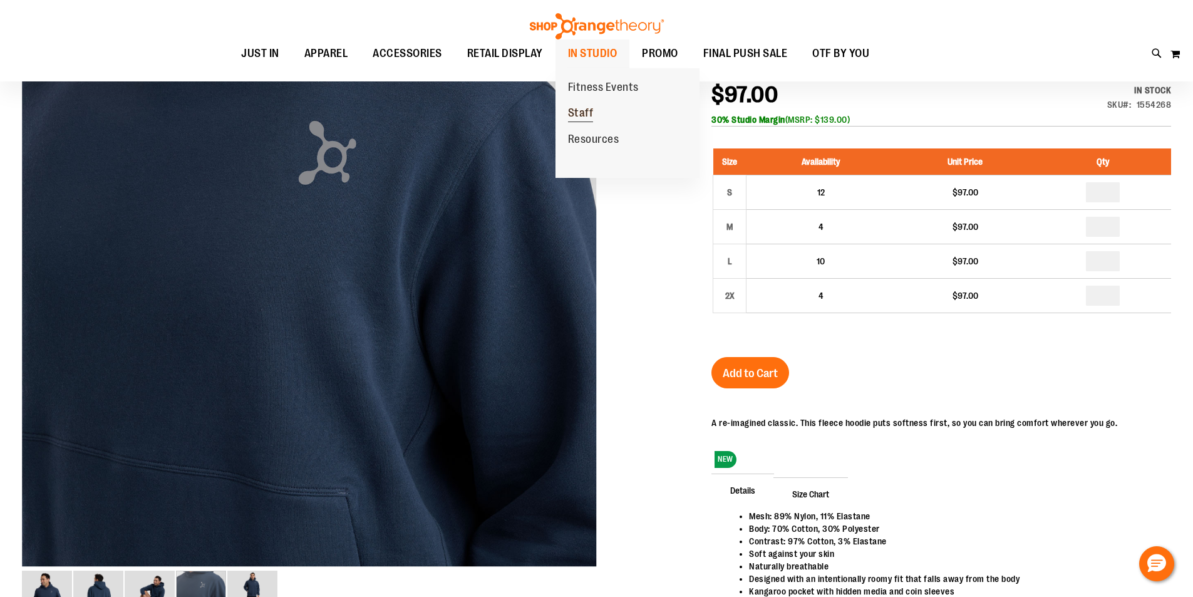
click at [587, 110] on span "Staff" at bounding box center [581, 114] width 26 height 16
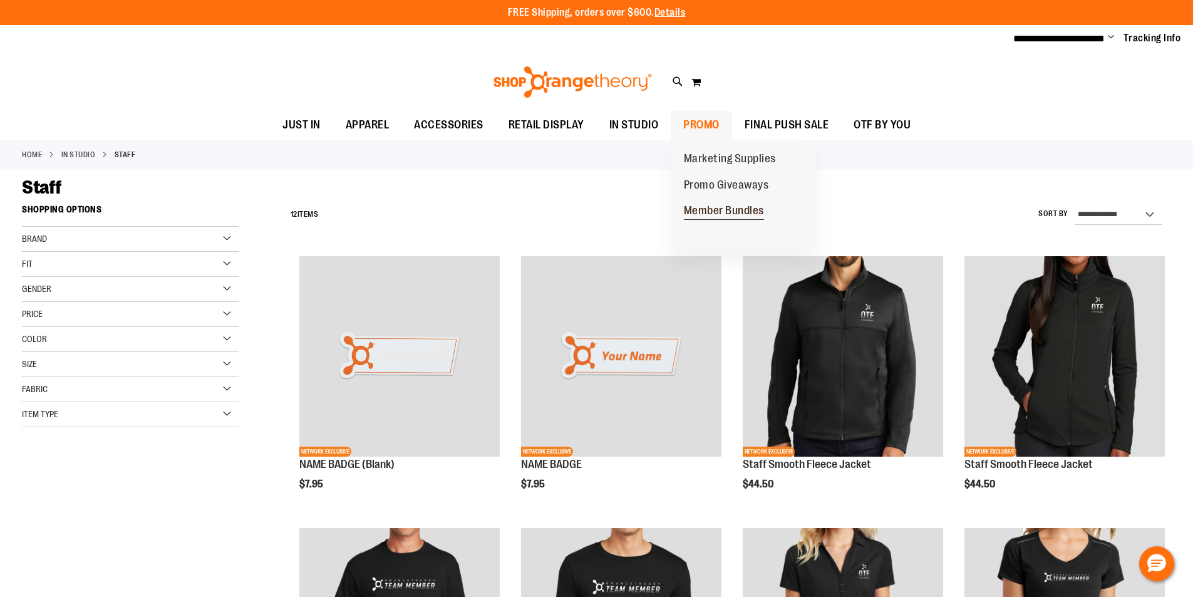
click at [704, 207] on span "Member Bundles" at bounding box center [724, 212] width 80 height 16
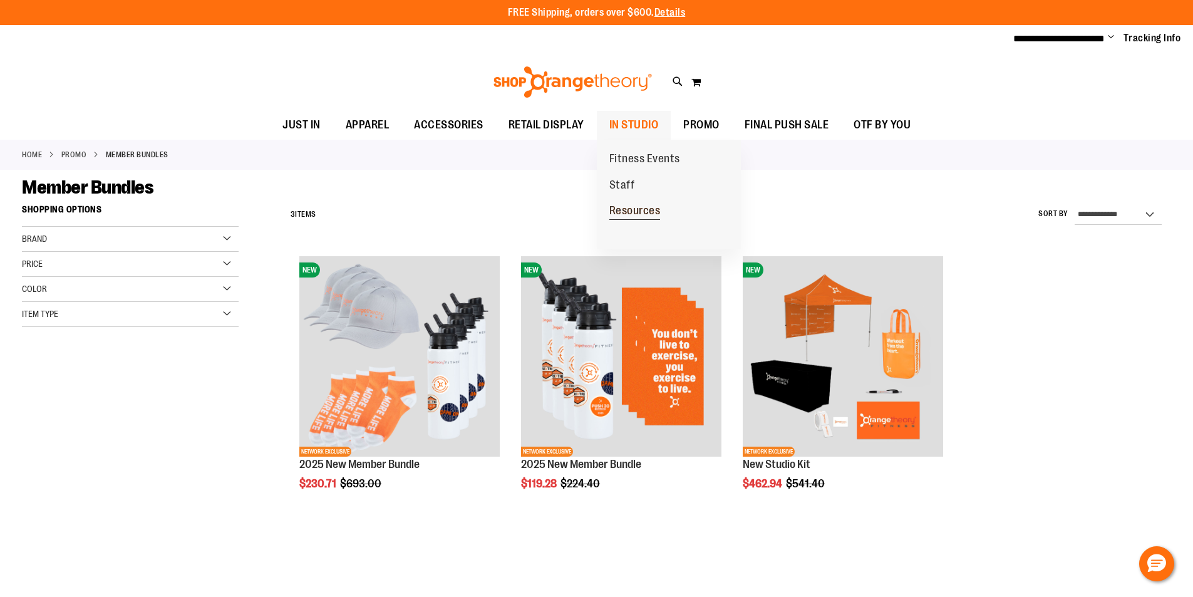
click at [633, 213] on span "Resources" at bounding box center [634, 212] width 51 height 16
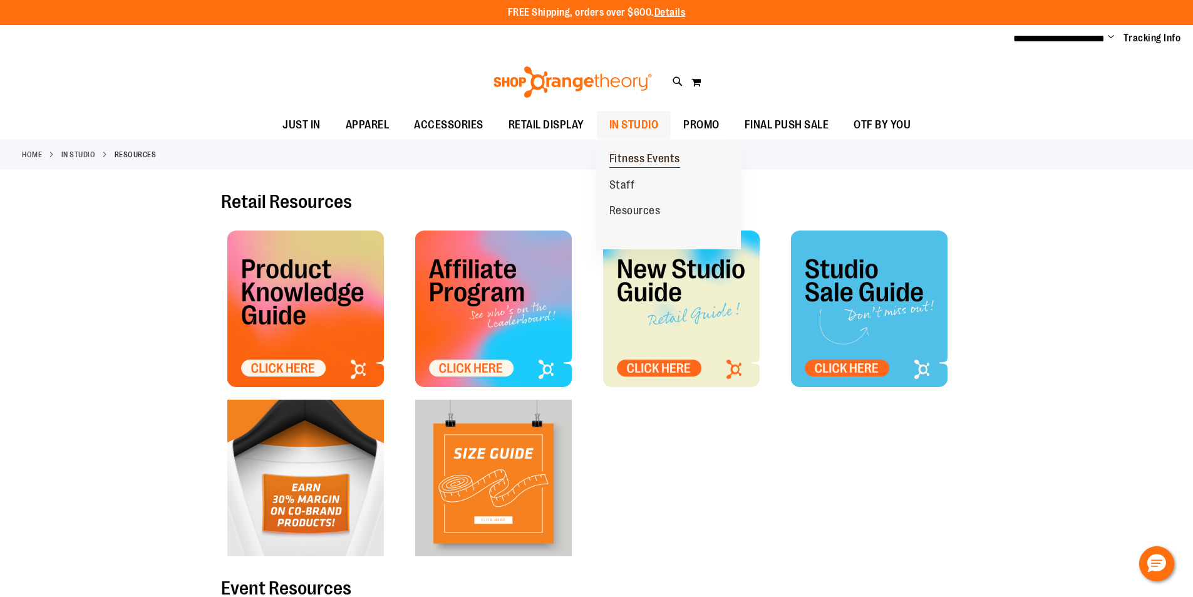
click at [658, 161] on span "Fitness Events" at bounding box center [644, 160] width 71 height 16
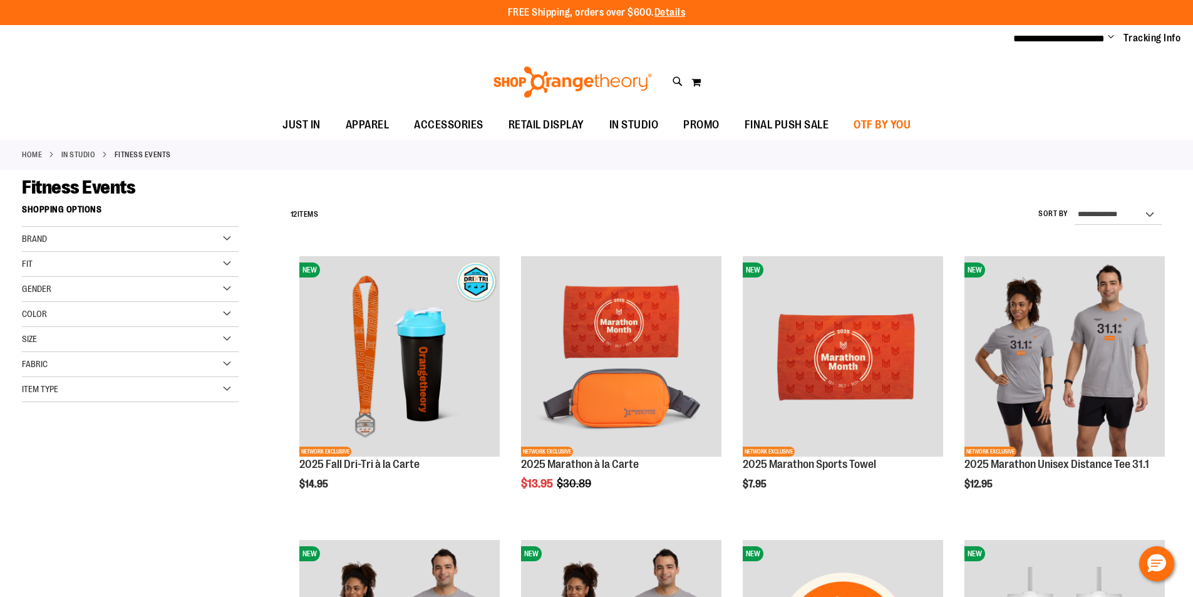
click at [882, 124] on span "OTF BY YOU" at bounding box center [881, 125] width 57 height 28
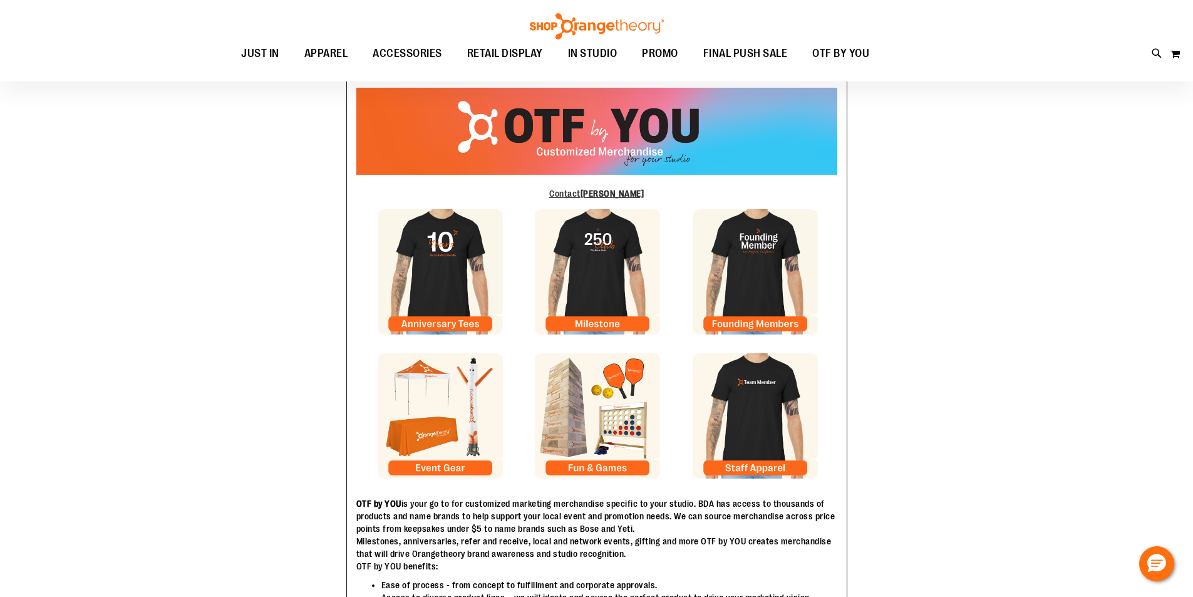
scroll to position [187, 0]
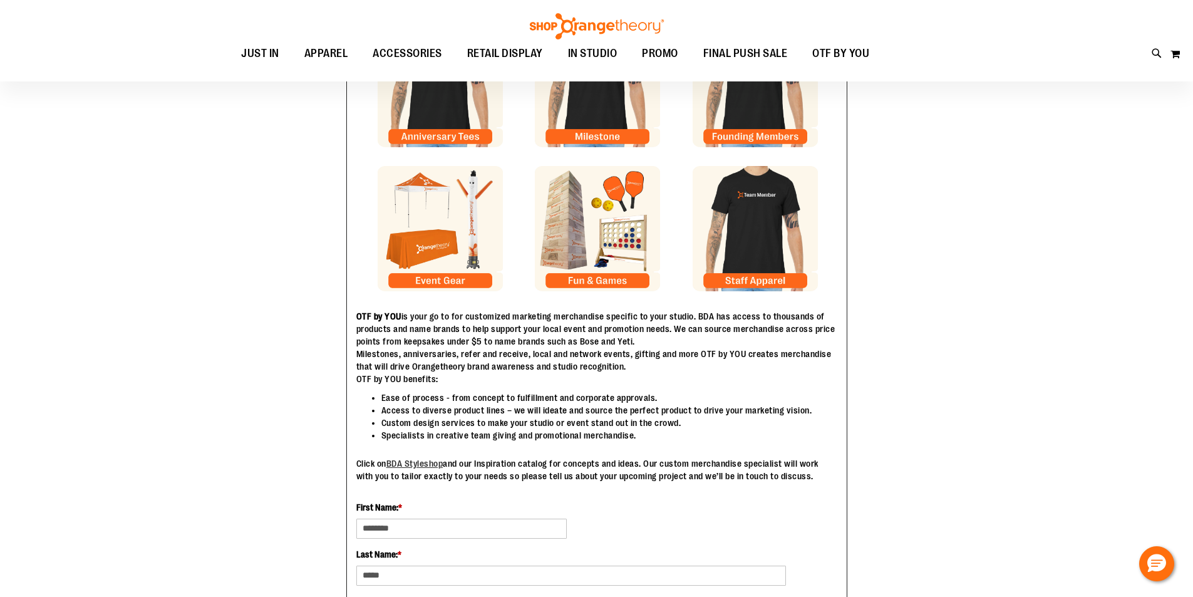
click at [453, 275] on img at bounding box center [440, 228] width 125 height 125
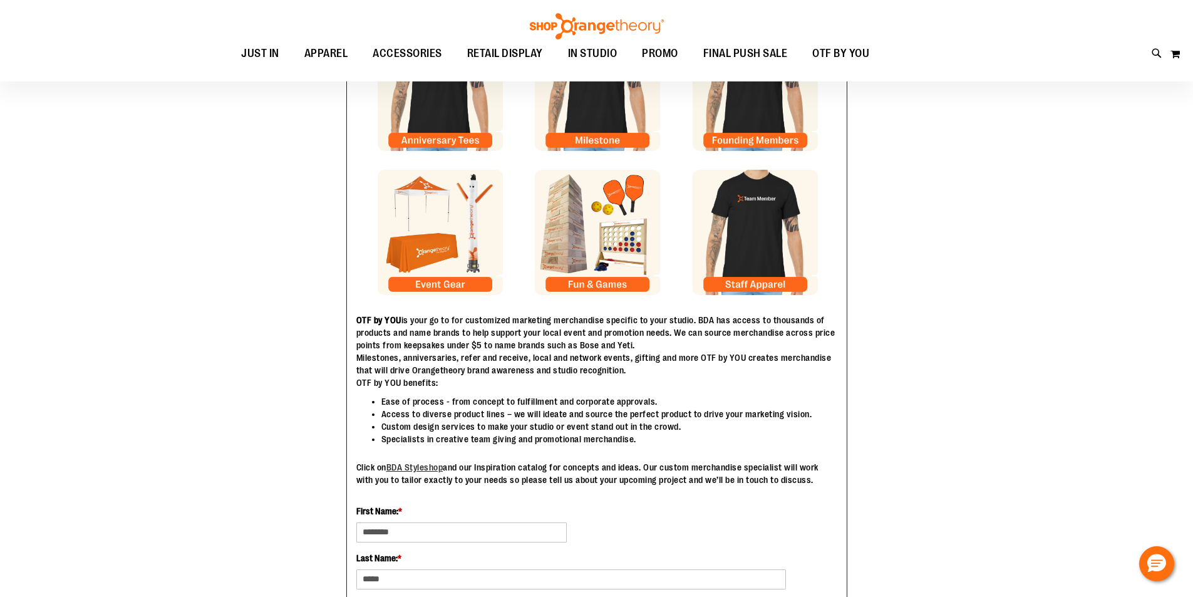
scroll to position [0, 0]
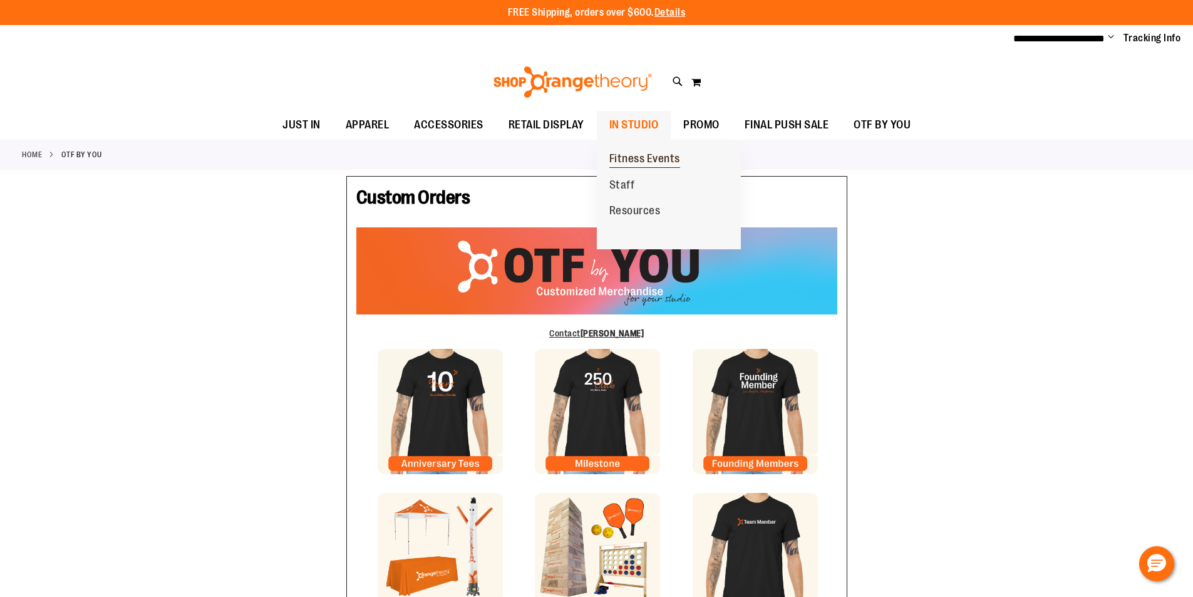
click at [652, 164] on span "Fitness Events" at bounding box center [644, 160] width 71 height 16
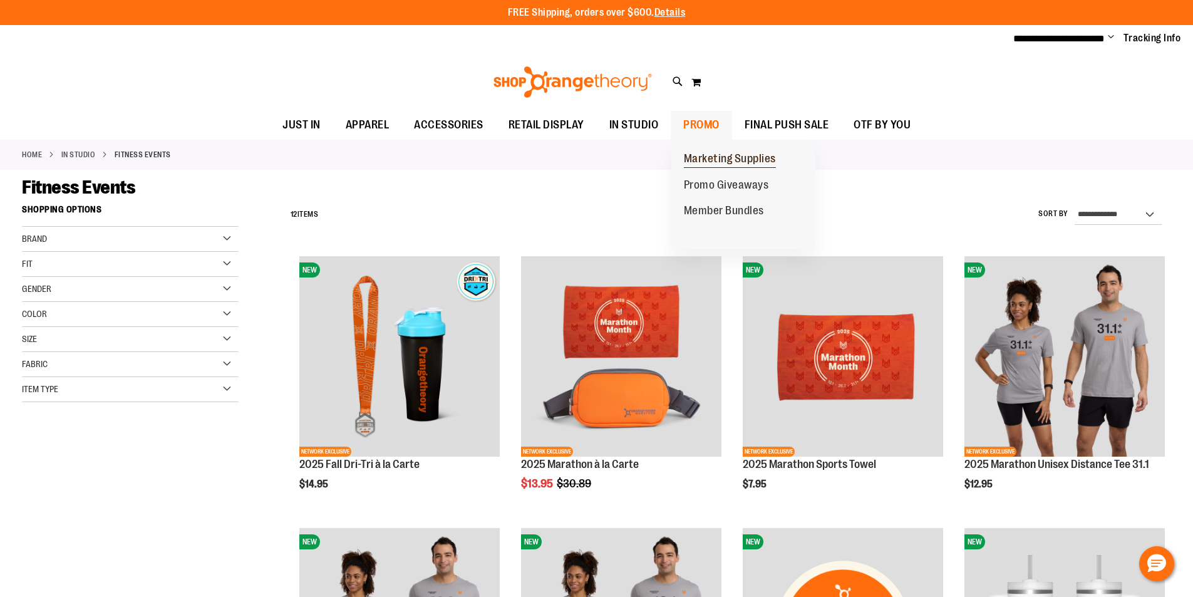
click at [738, 161] on span "Marketing Supplies" at bounding box center [730, 160] width 92 height 16
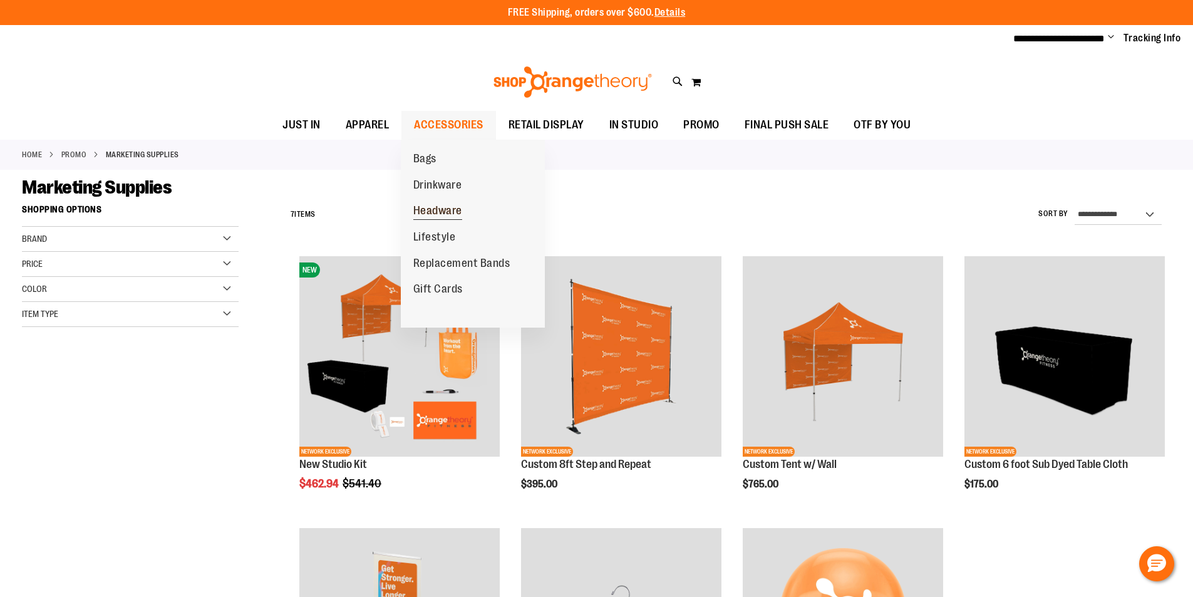
click at [465, 208] on link "Headware" at bounding box center [438, 211] width 74 height 26
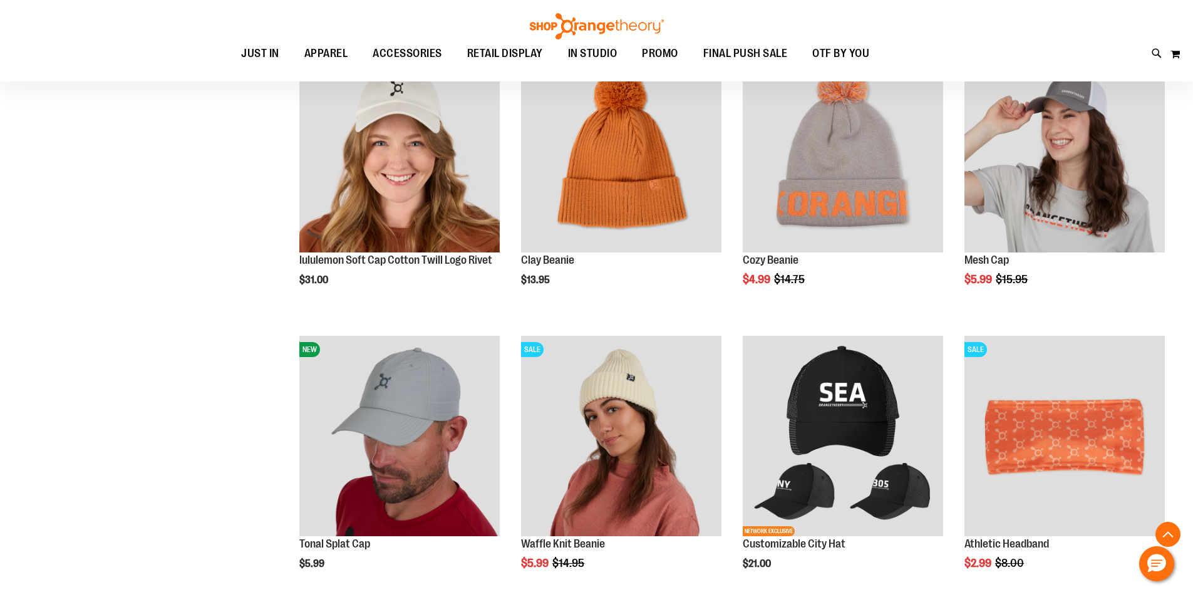
scroll to position [312, 0]
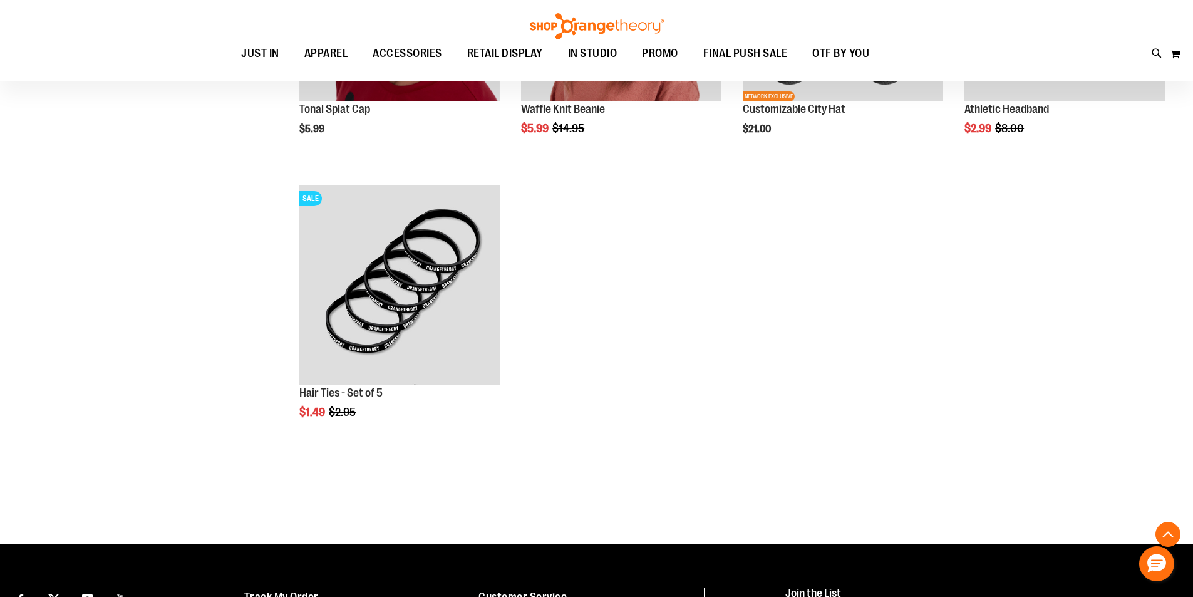
scroll to position [938, 0]
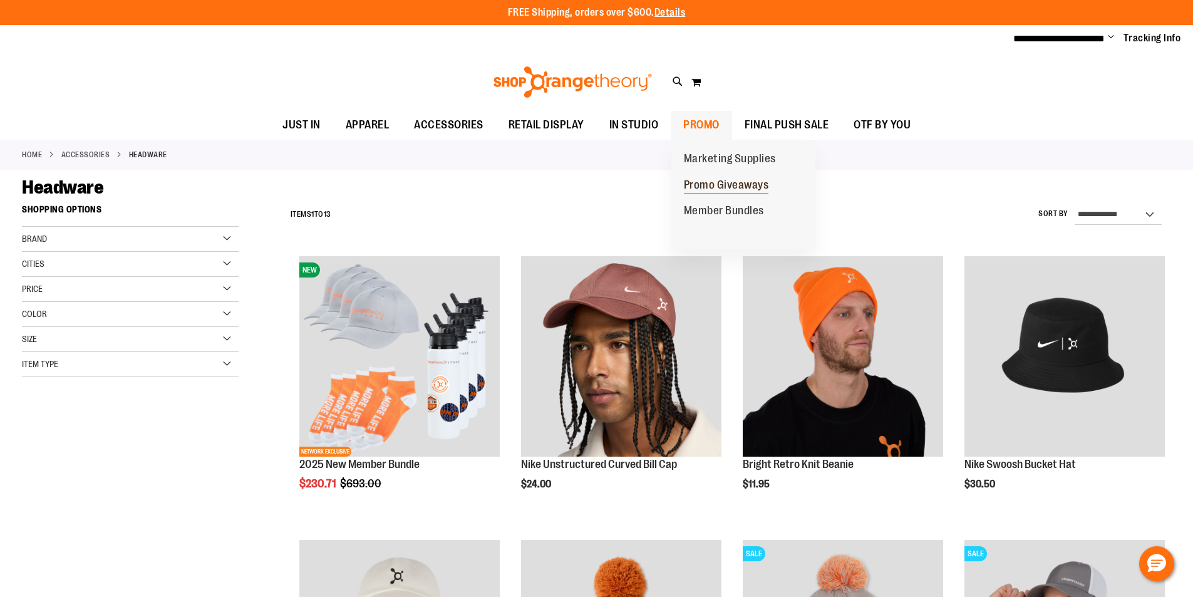
click at [741, 188] on span "Promo Giveaways" at bounding box center [726, 186] width 85 height 16
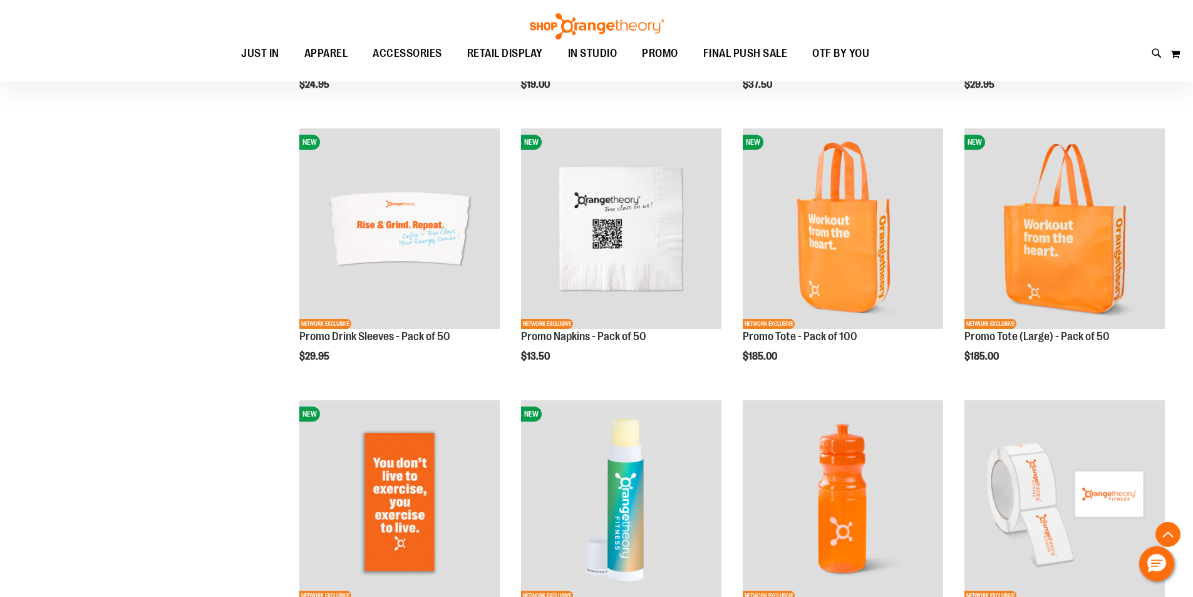
scroll to position [438, 0]
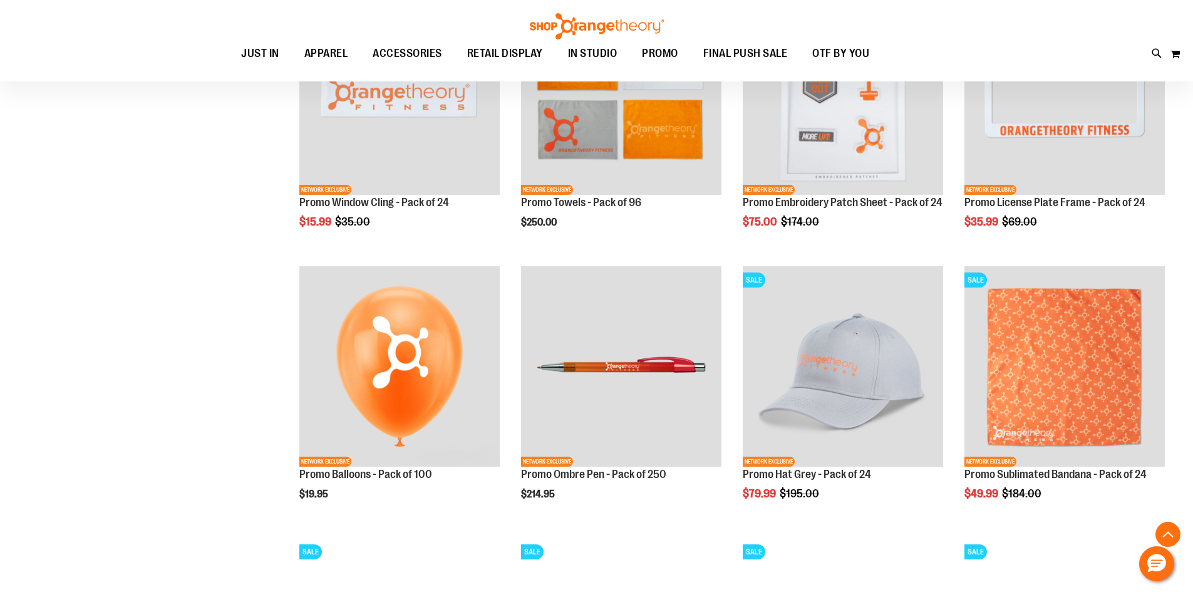
scroll to position [1126, 0]
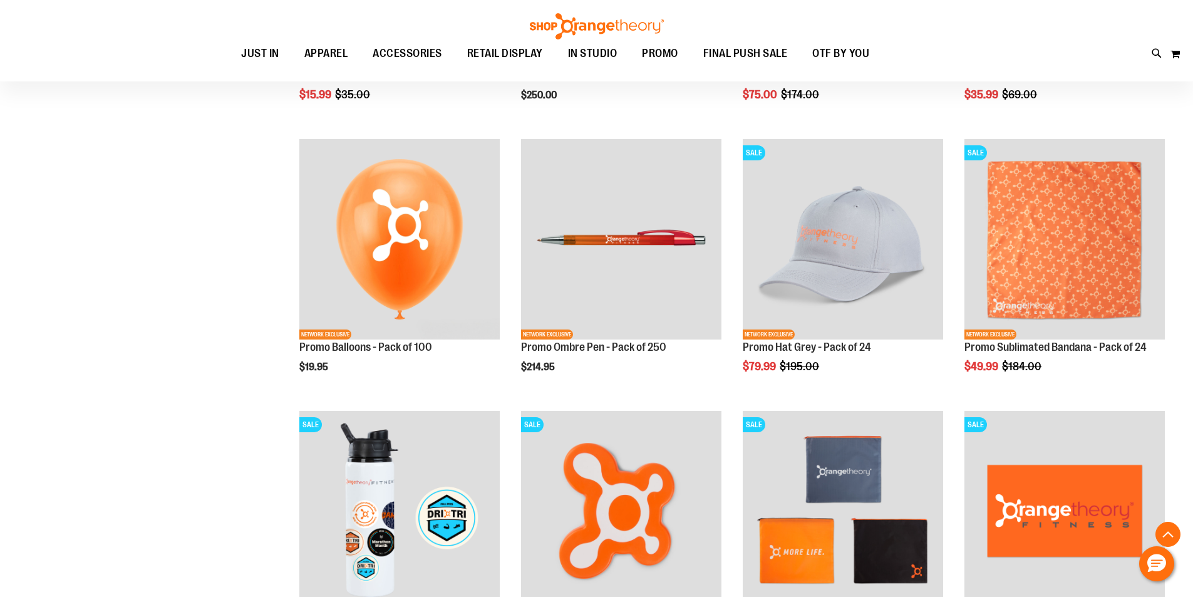
scroll to position [1126, 0]
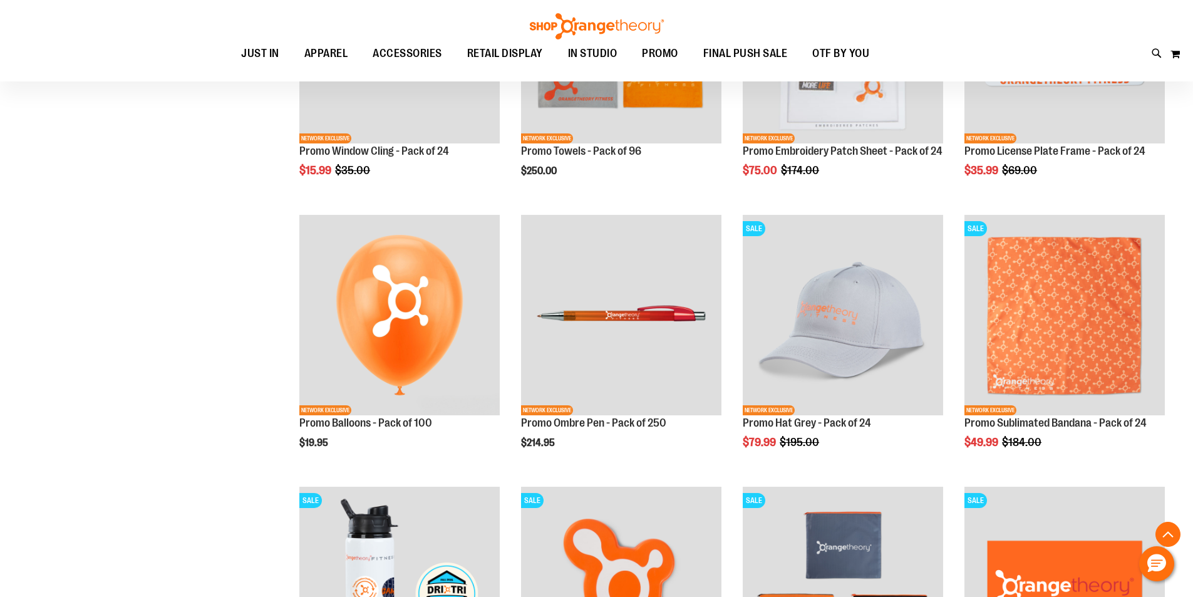
scroll to position [1648, 0]
